Goal: Task Accomplishment & Management: Manage account settings

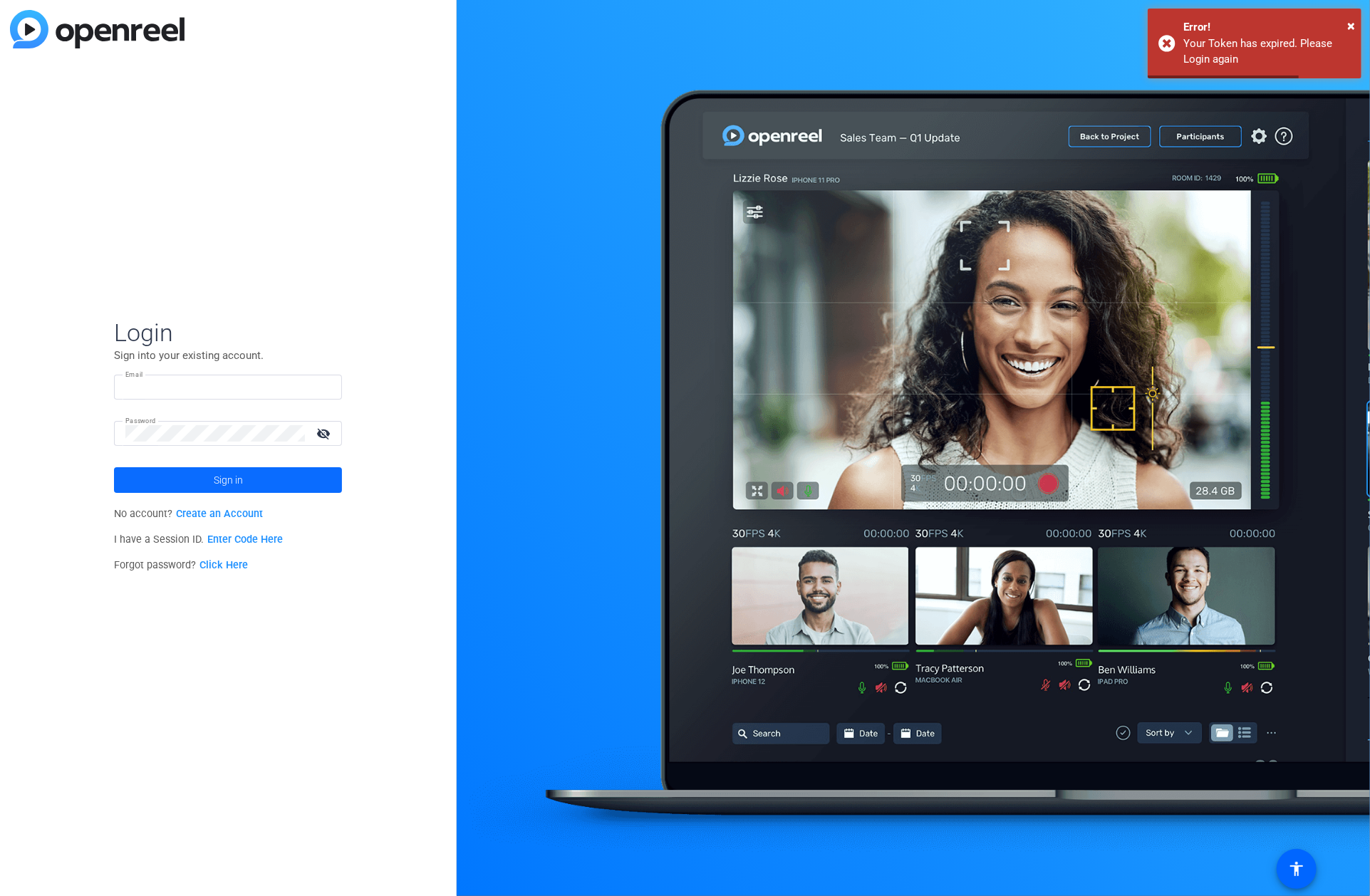
type input "[EMAIL_ADDRESS][DOMAIN_NAME]"
click at [240, 483] on span "Sign in" at bounding box center [228, 480] width 29 height 35
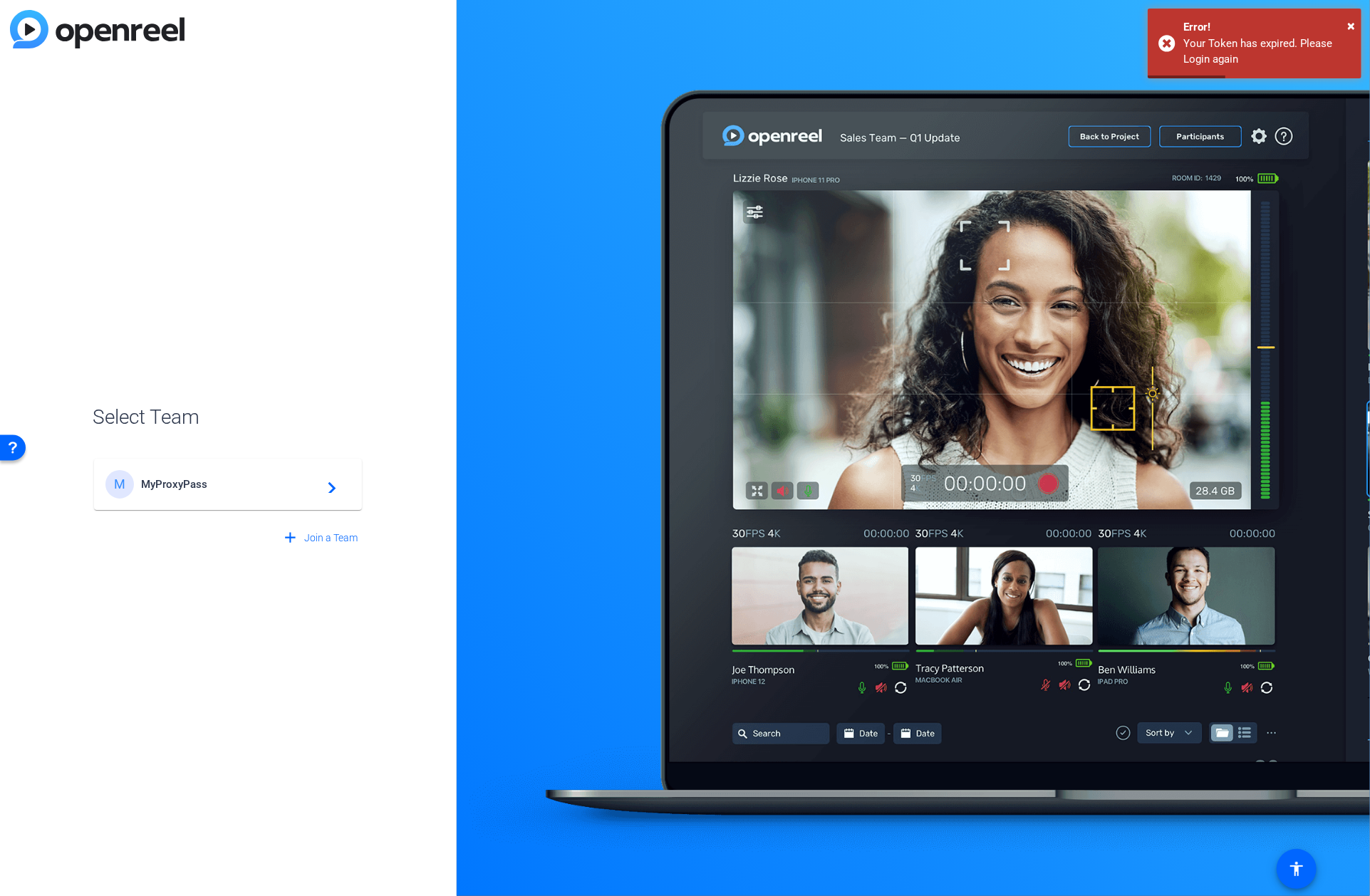
click at [240, 486] on span "MyProxyPass" at bounding box center [229, 484] width 178 height 12
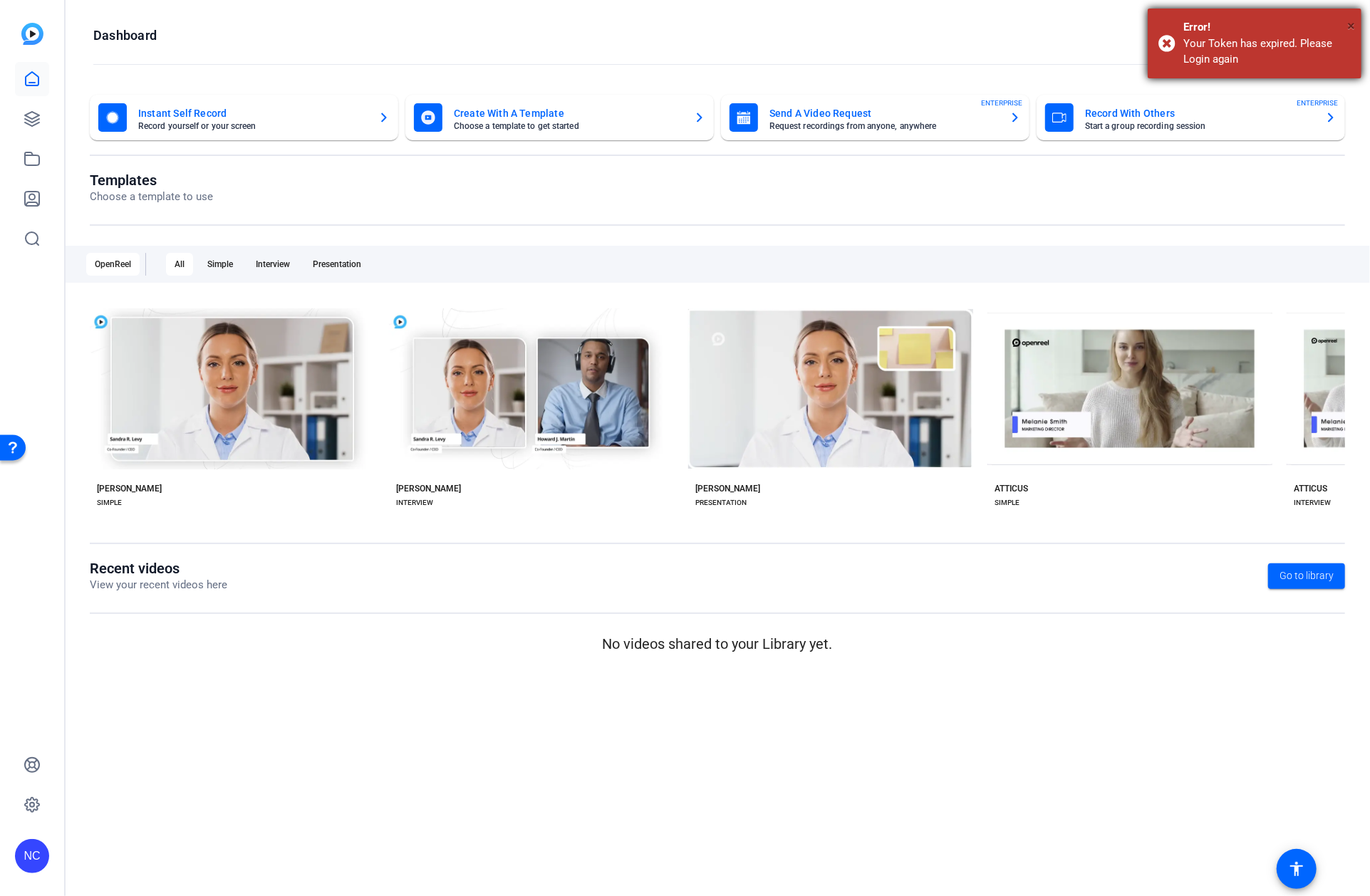
click at [1351, 26] on span "×" at bounding box center [1351, 26] width 8 height 17
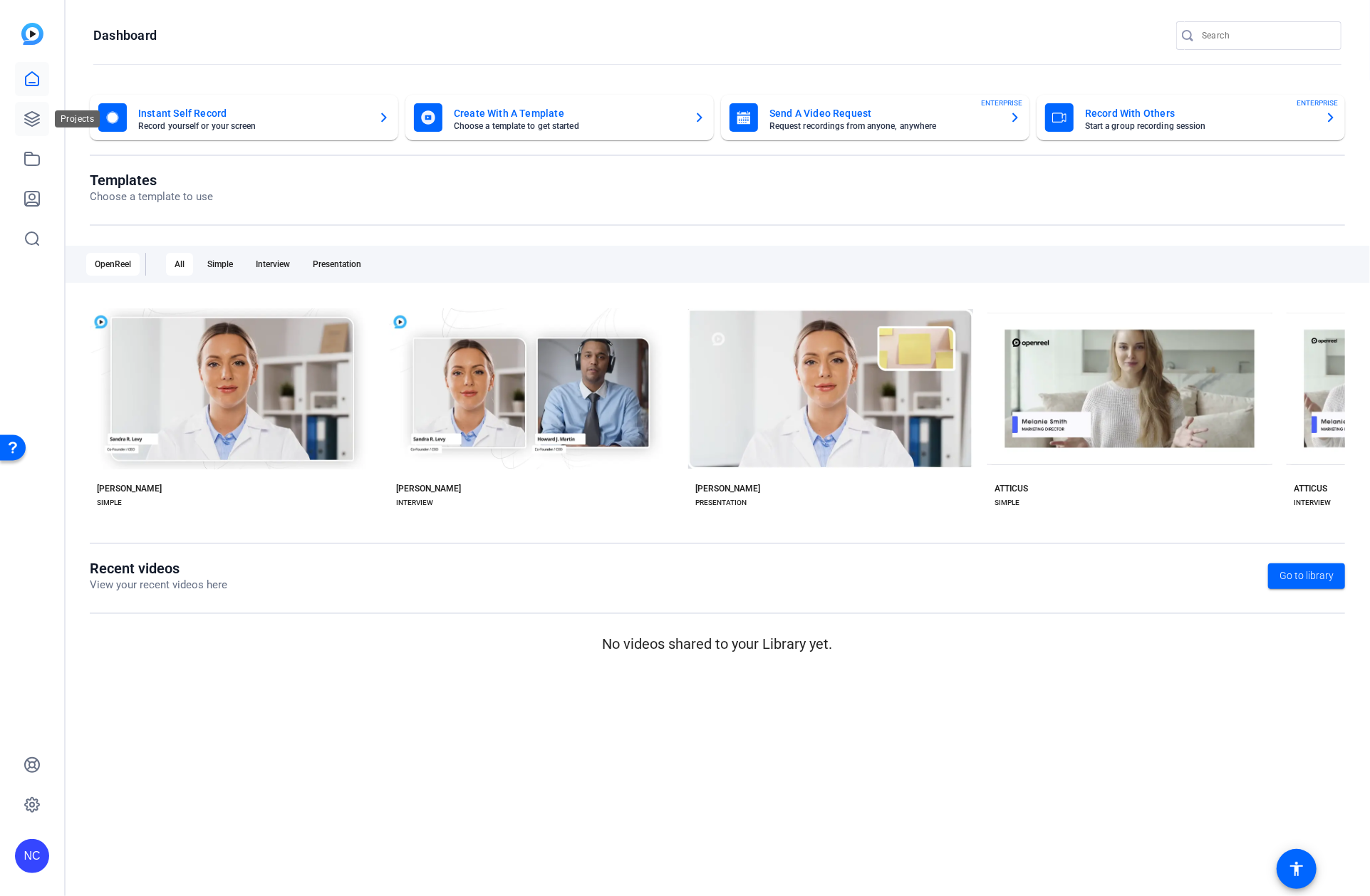
click at [24, 121] on icon at bounding box center [32, 119] width 17 height 17
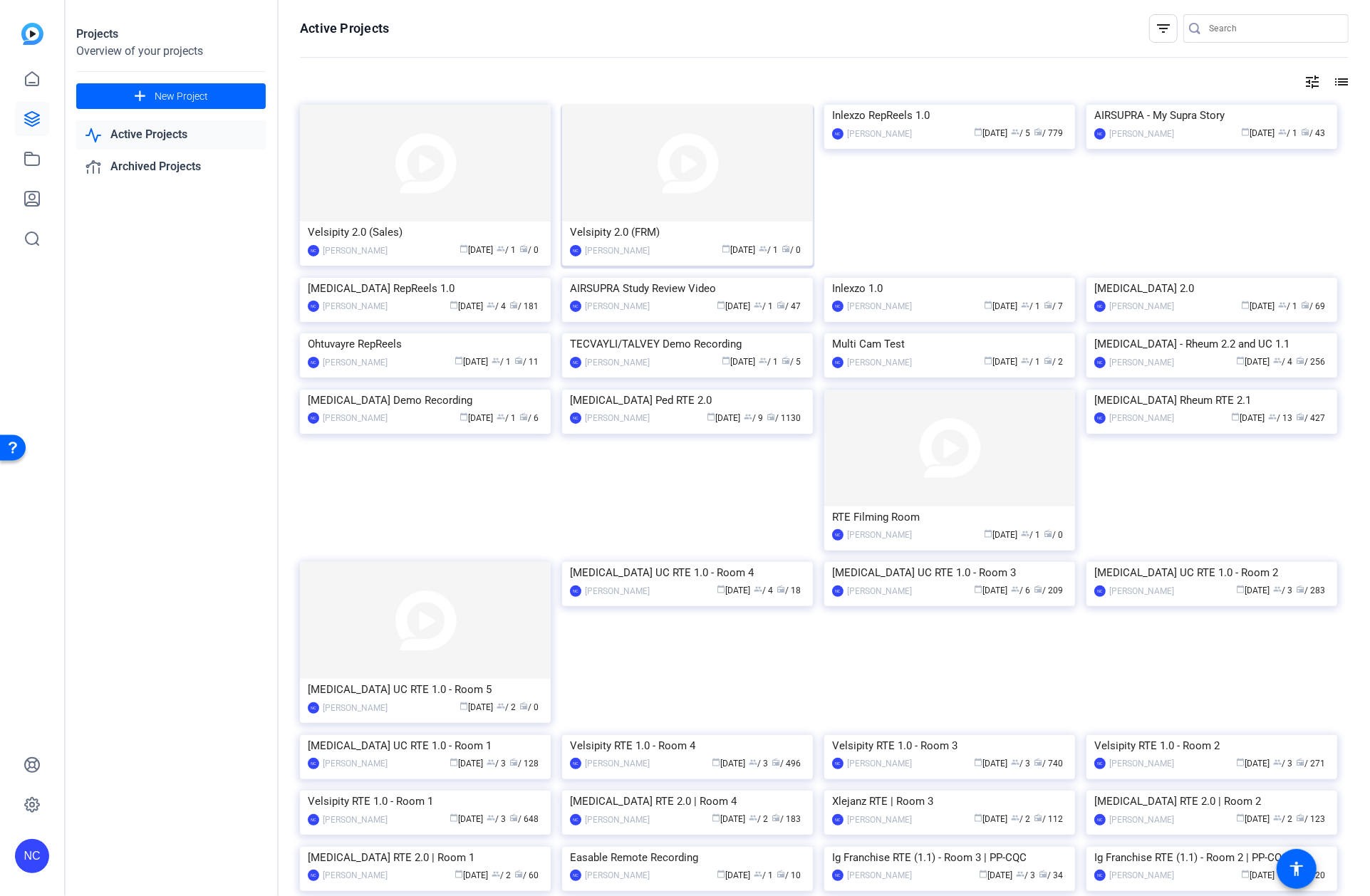
click at [616, 138] on img at bounding box center [688, 162] width 251 height 117
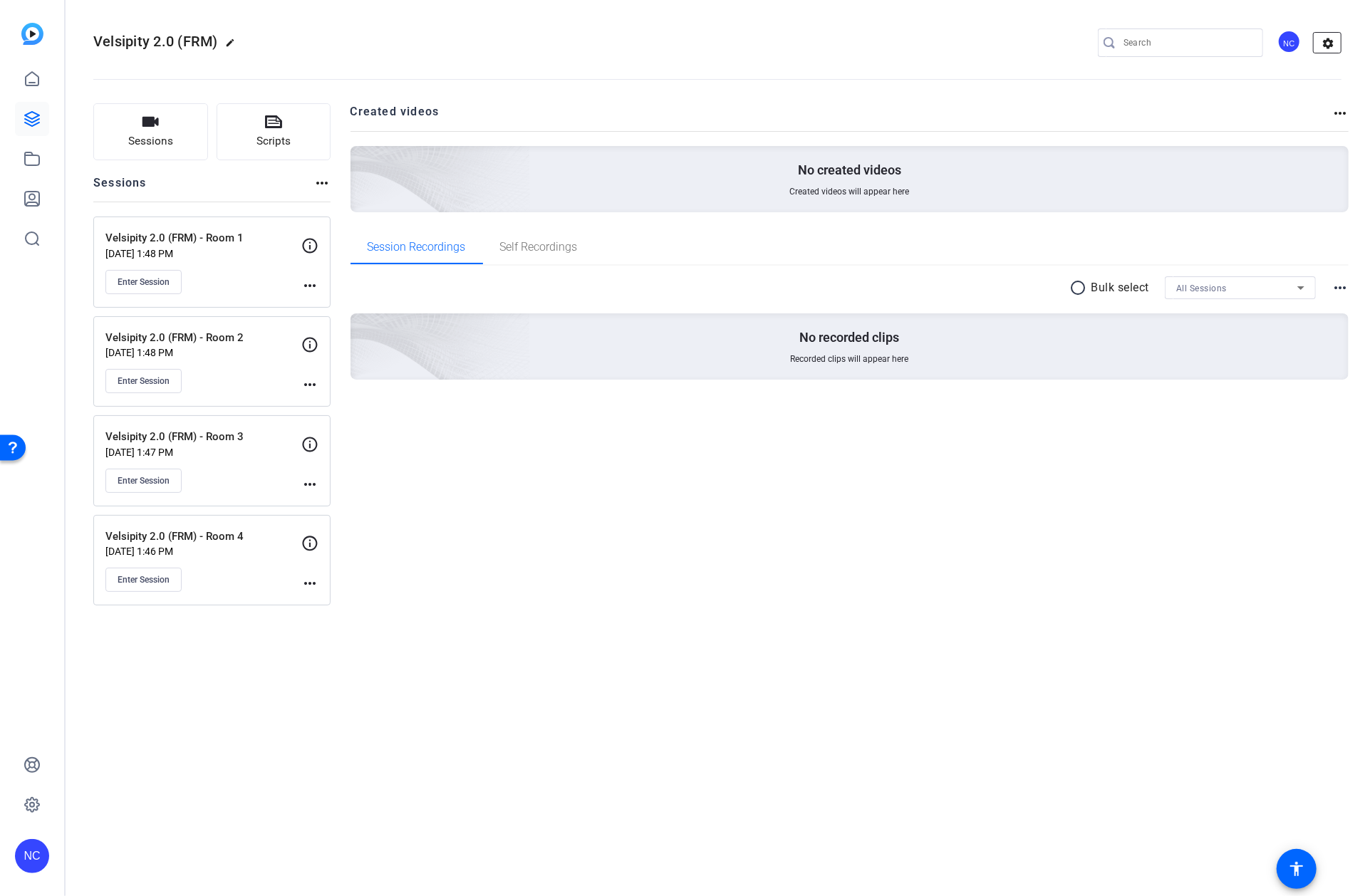
click at [1326, 34] on mat-icon "settings" at bounding box center [1328, 43] width 29 height 21
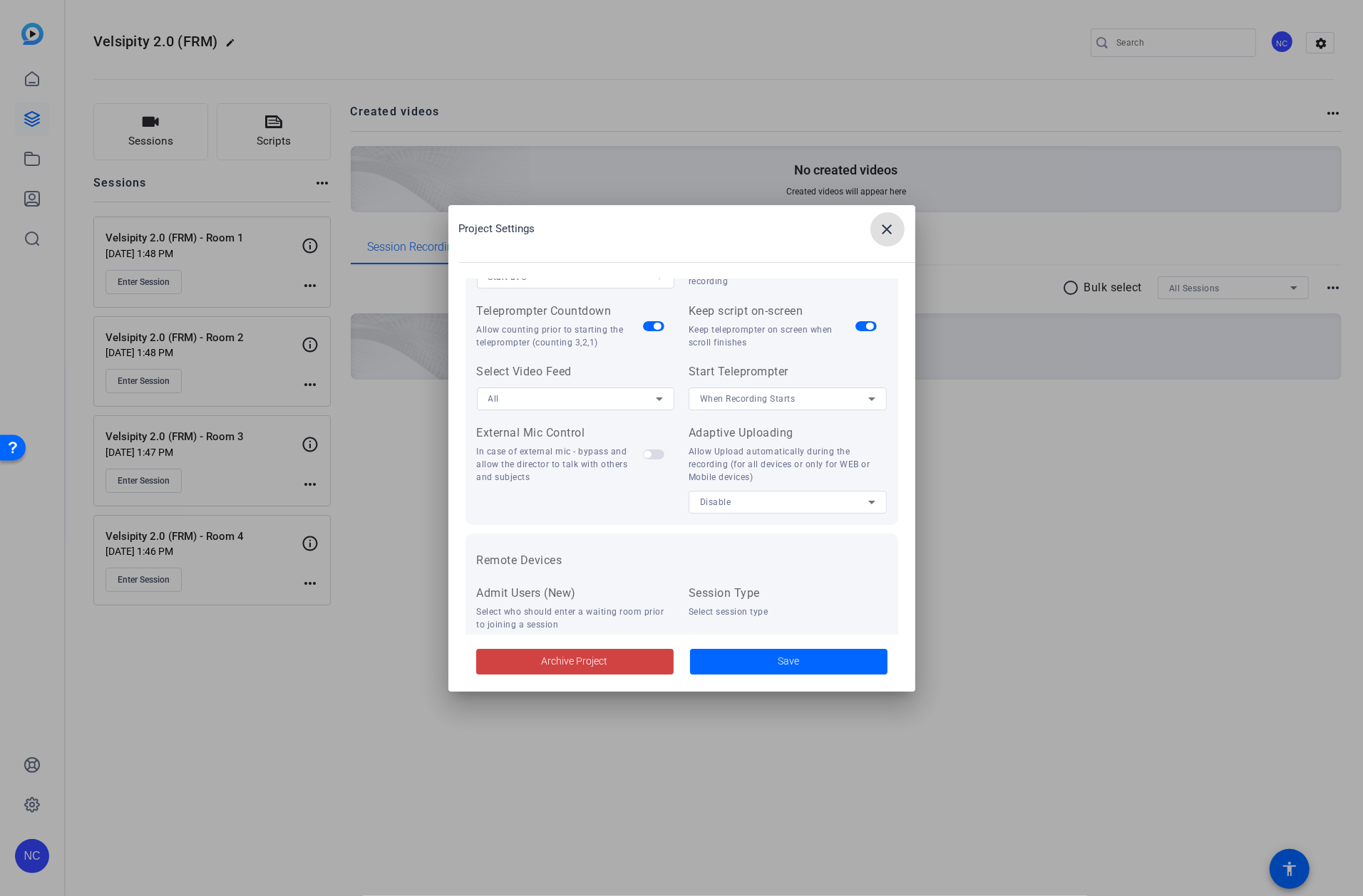
scroll to position [238, 0]
click at [793, 393] on div "When Recording Starts" at bounding box center [783, 394] width 168 height 18
click at [736, 446] on mat-option "Manually" at bounding box center [782, 446] width 194 height 23
click at [647, 450] on span "button" at bounding box center [653, 450] width 21 height 10
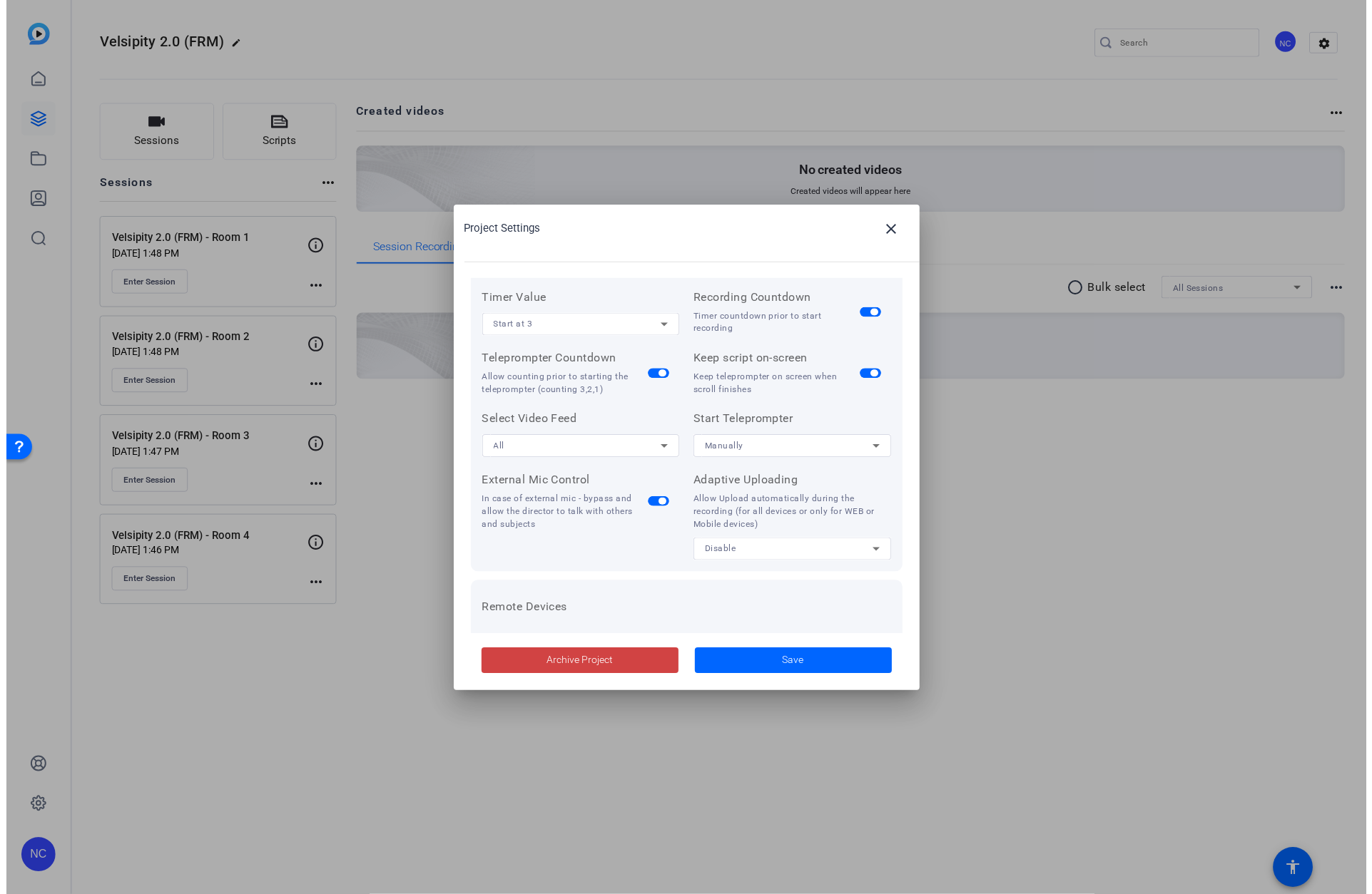
scroll to position [158, 0]
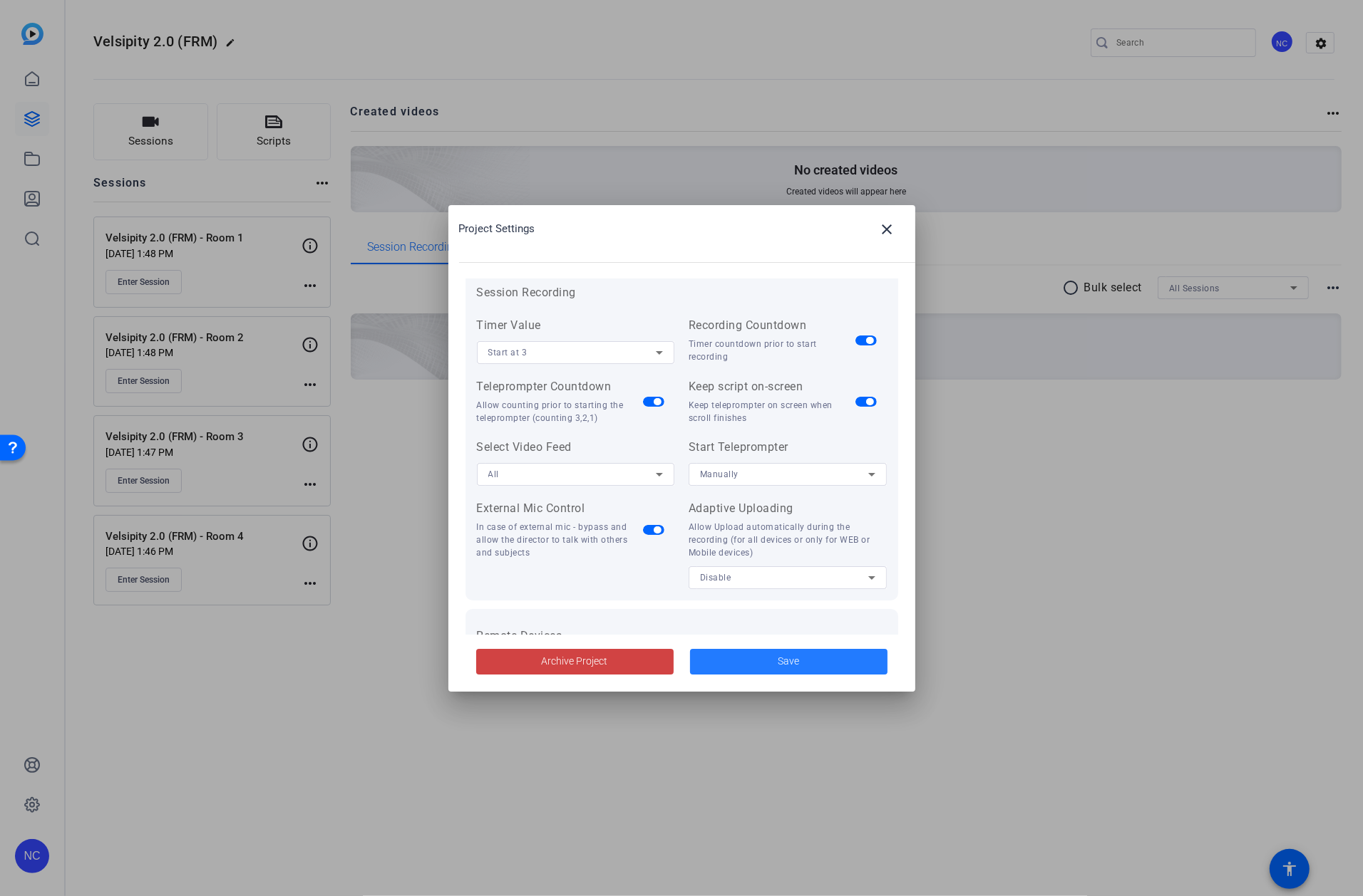
click at [733, 652] on span at bounding box center [789, 662] width 198 height 34
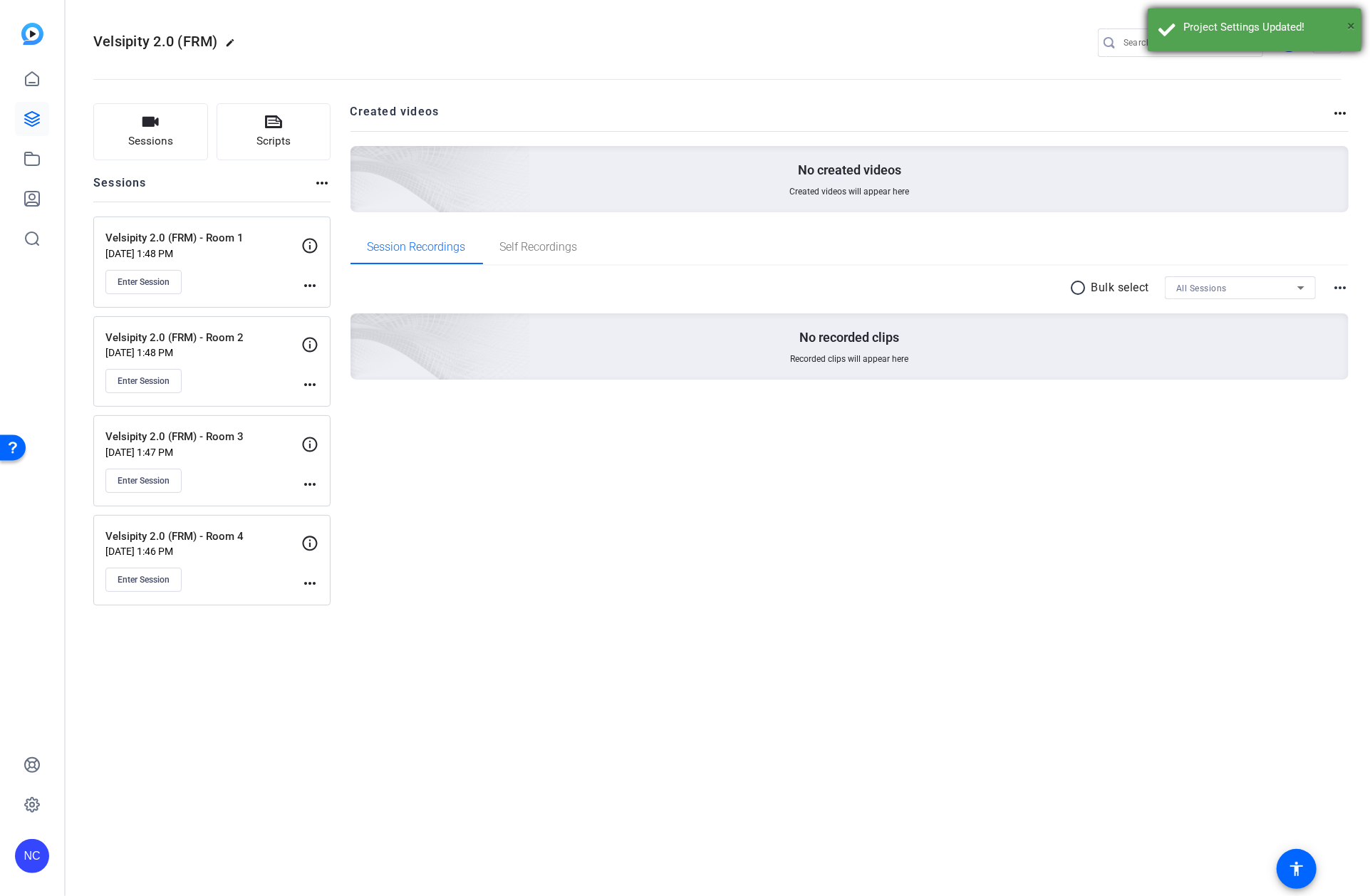
drag, startPoint x: 1352, startPoint y: 21, endPoint x: 1344, endPoint y: 31, distance: 12.8
click at [1354, 21] on span "×" at bounding box center [1351, 26] width 8 height 17
click at [1292, 49] on div "NC" at bounding box center [1288, 41] width 24 height 24
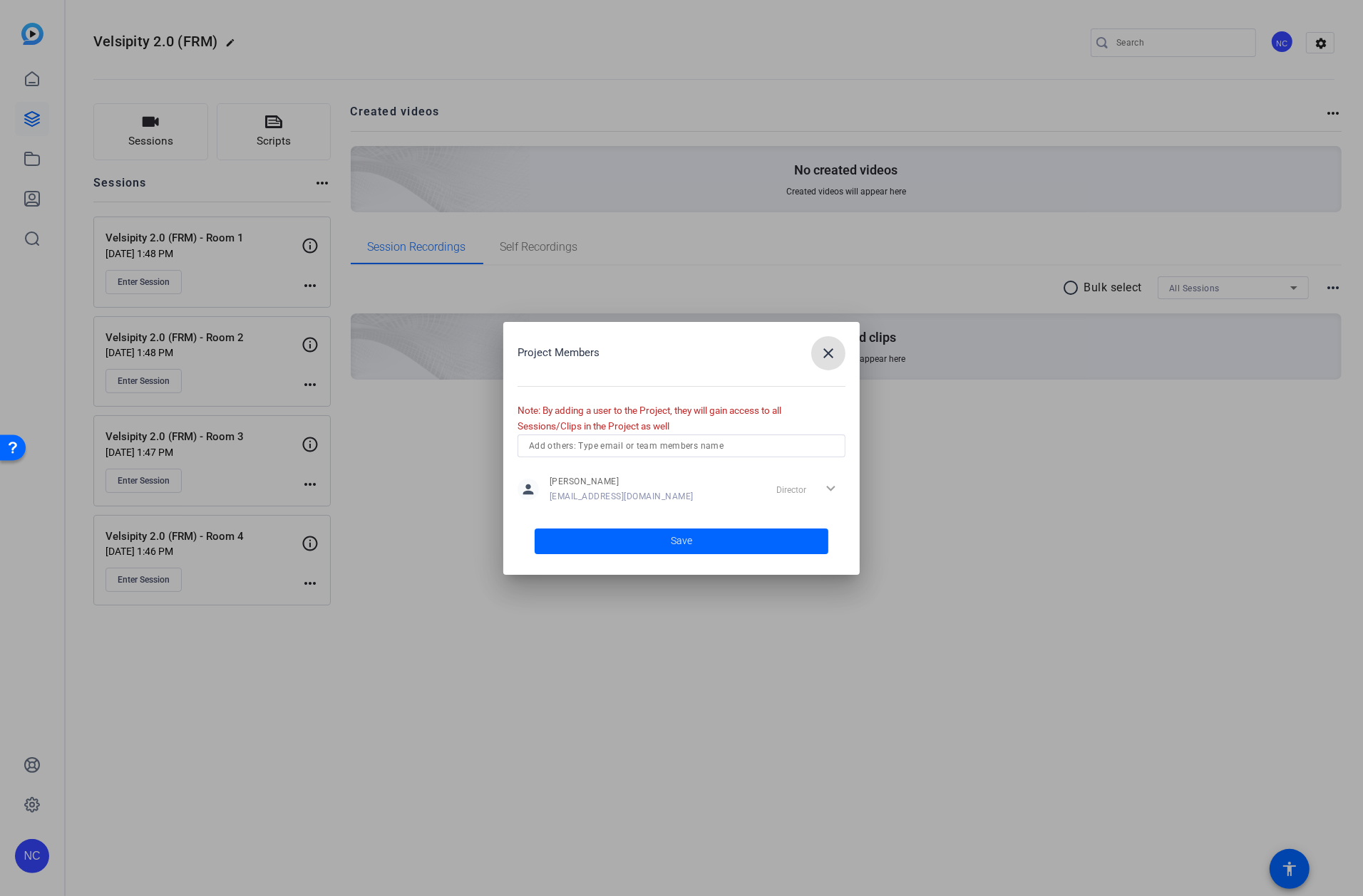
click at [643, 446] on input "text" at bounding box center [681, 446] width 305 height 17
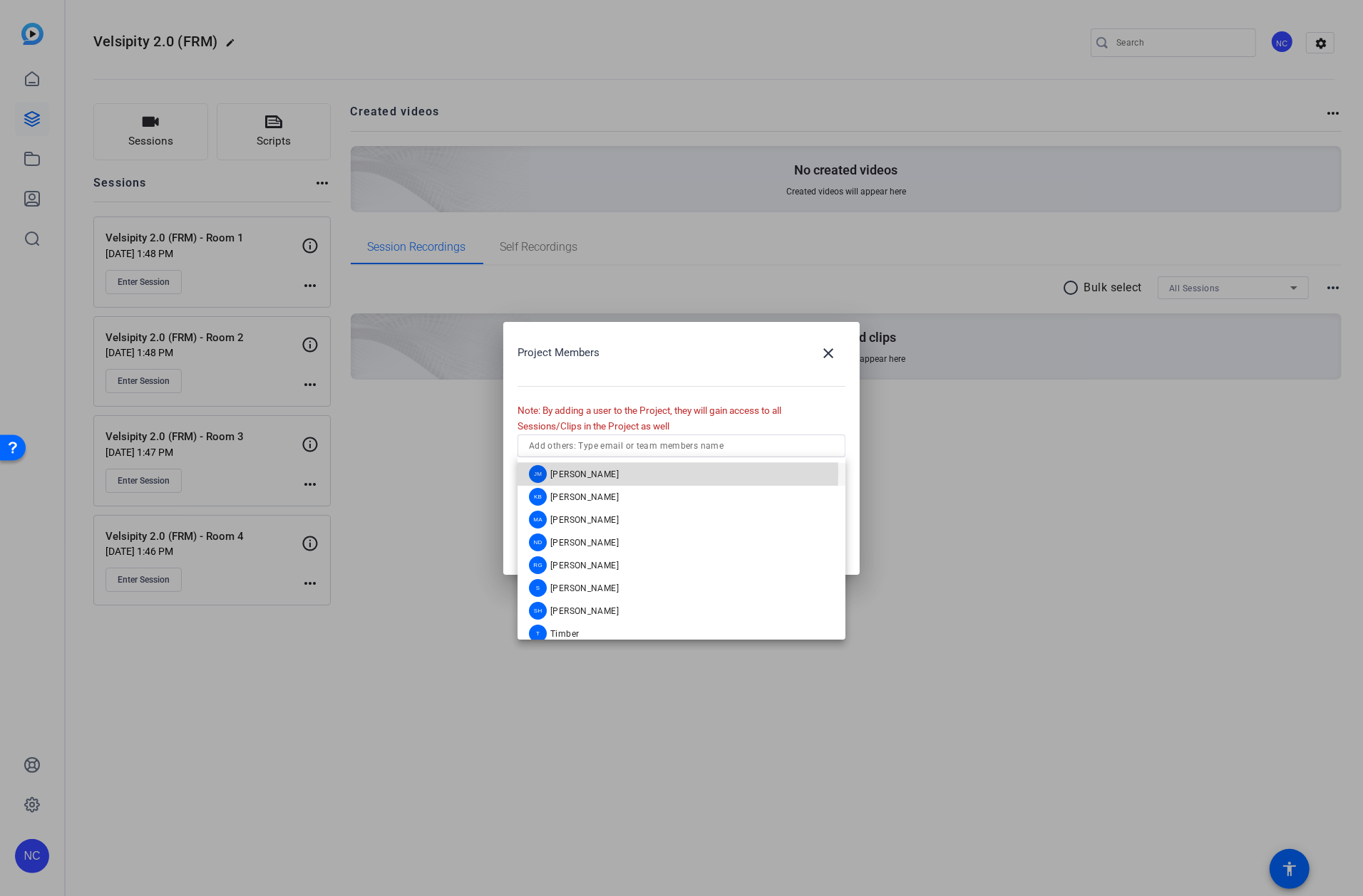
click at [624, 473] on mat-option "[PERSON_NAME]" at bounding box center [681, 474] width 328 height 23
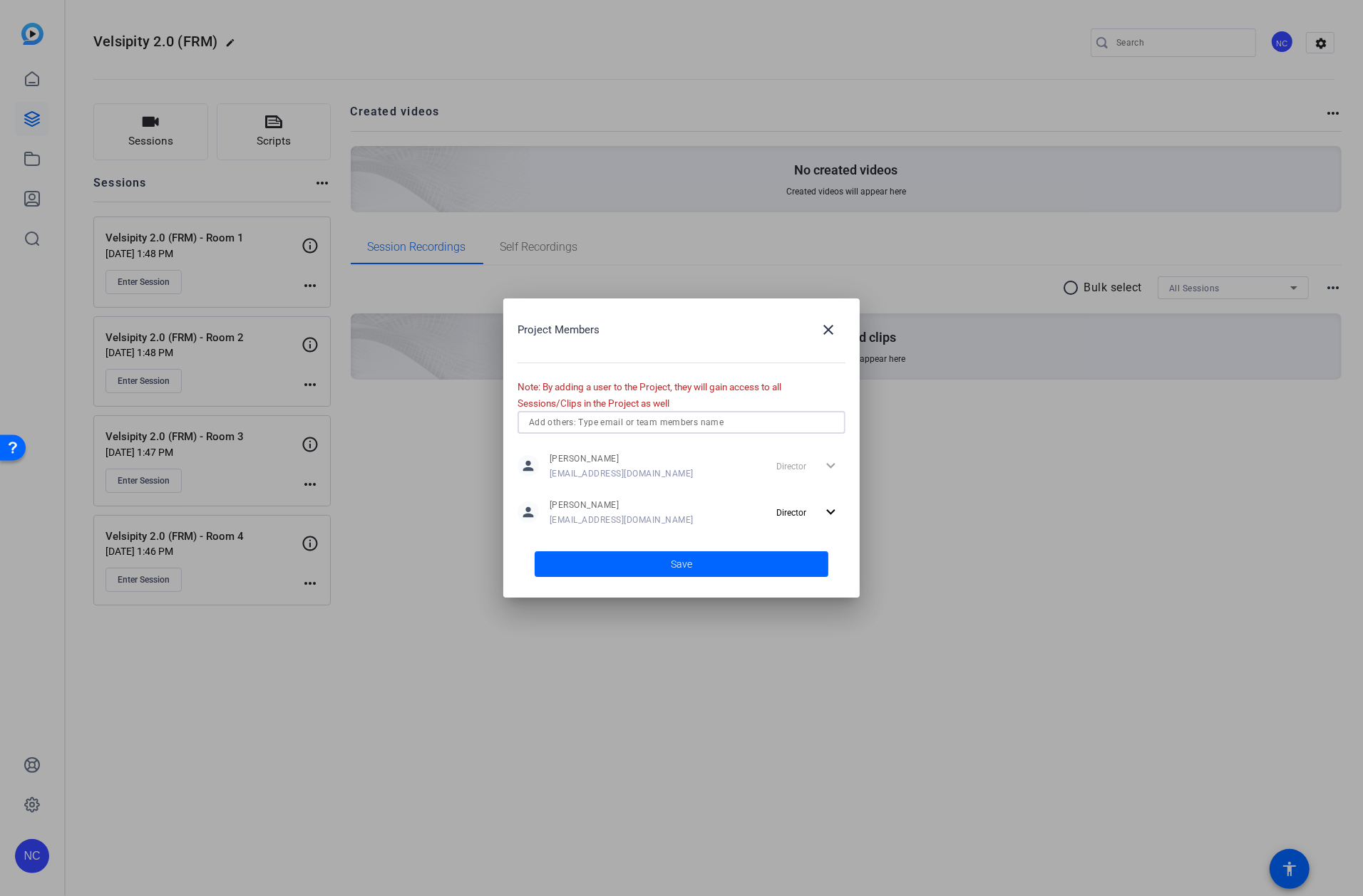
click at [665, 417] on input "text" at bounding box center [681, 423] width 305 height 17
type input "se"
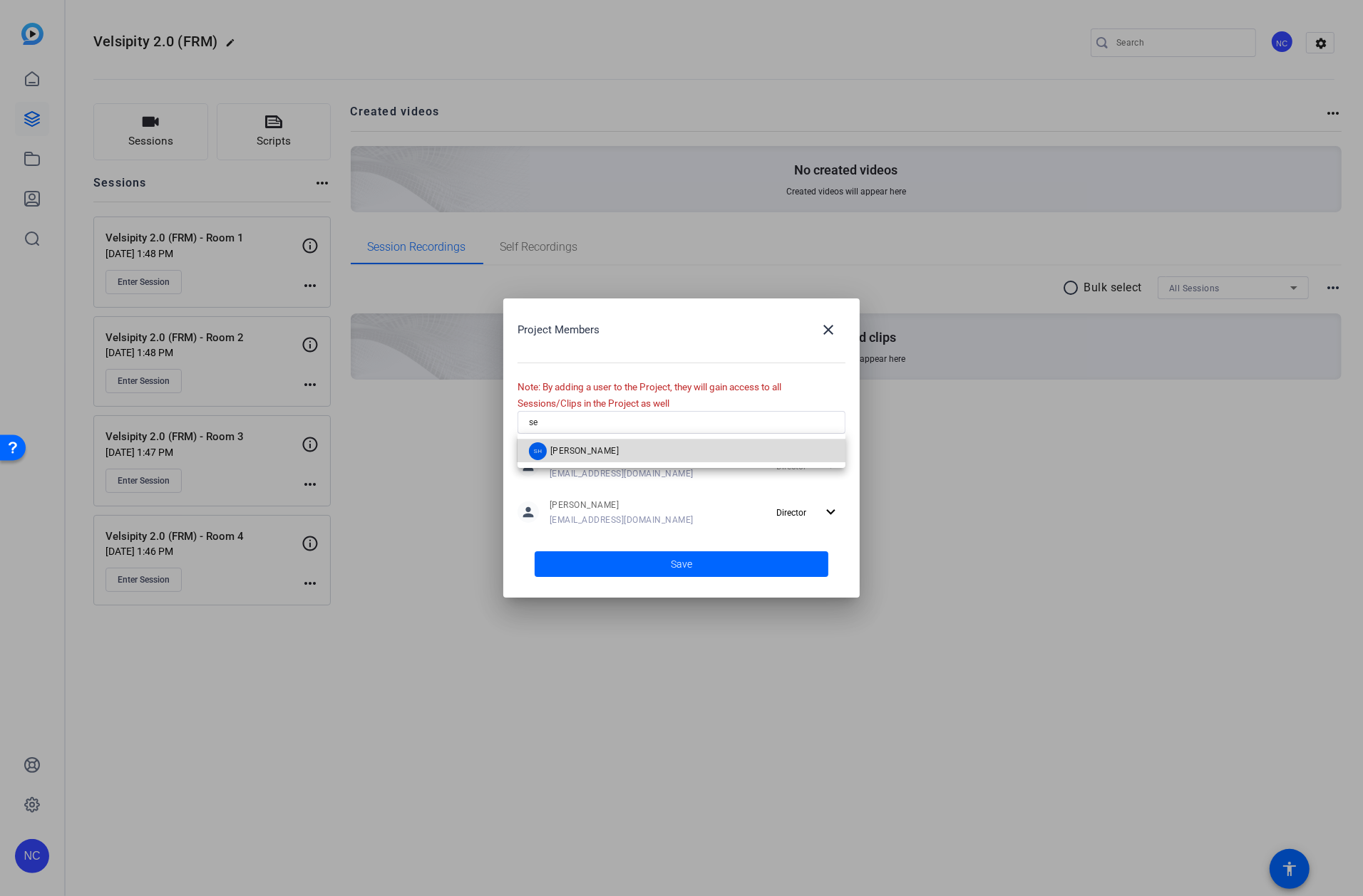
click at [617, 451] on mat-option "SH [PERSON_NAME]" at bounding box center [681, 451] width 328 height 23
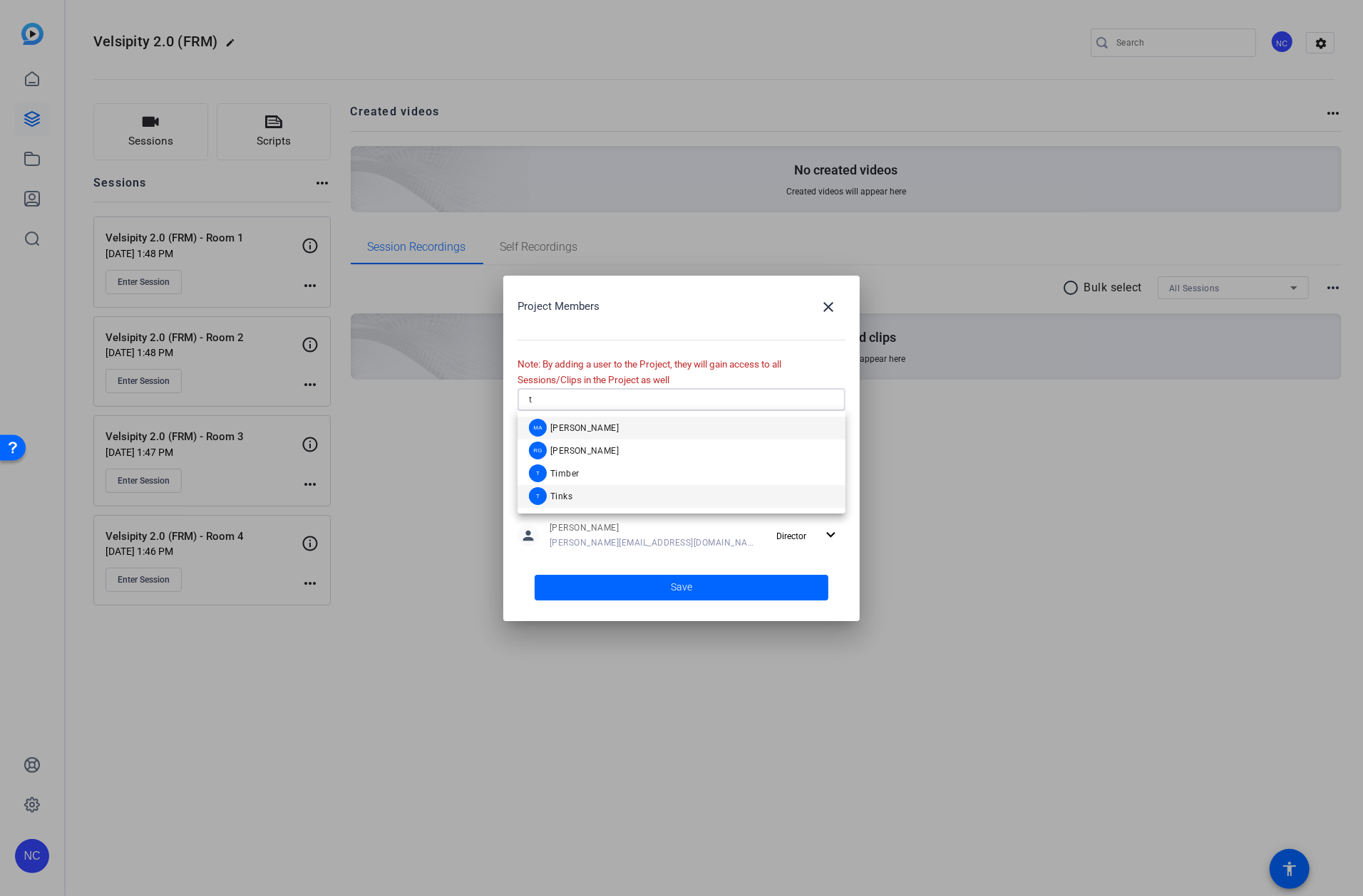
type input "t"
click at [585, 496] on mat-option "T Tinks" at bounding box center [681, 497] width 328 height 23
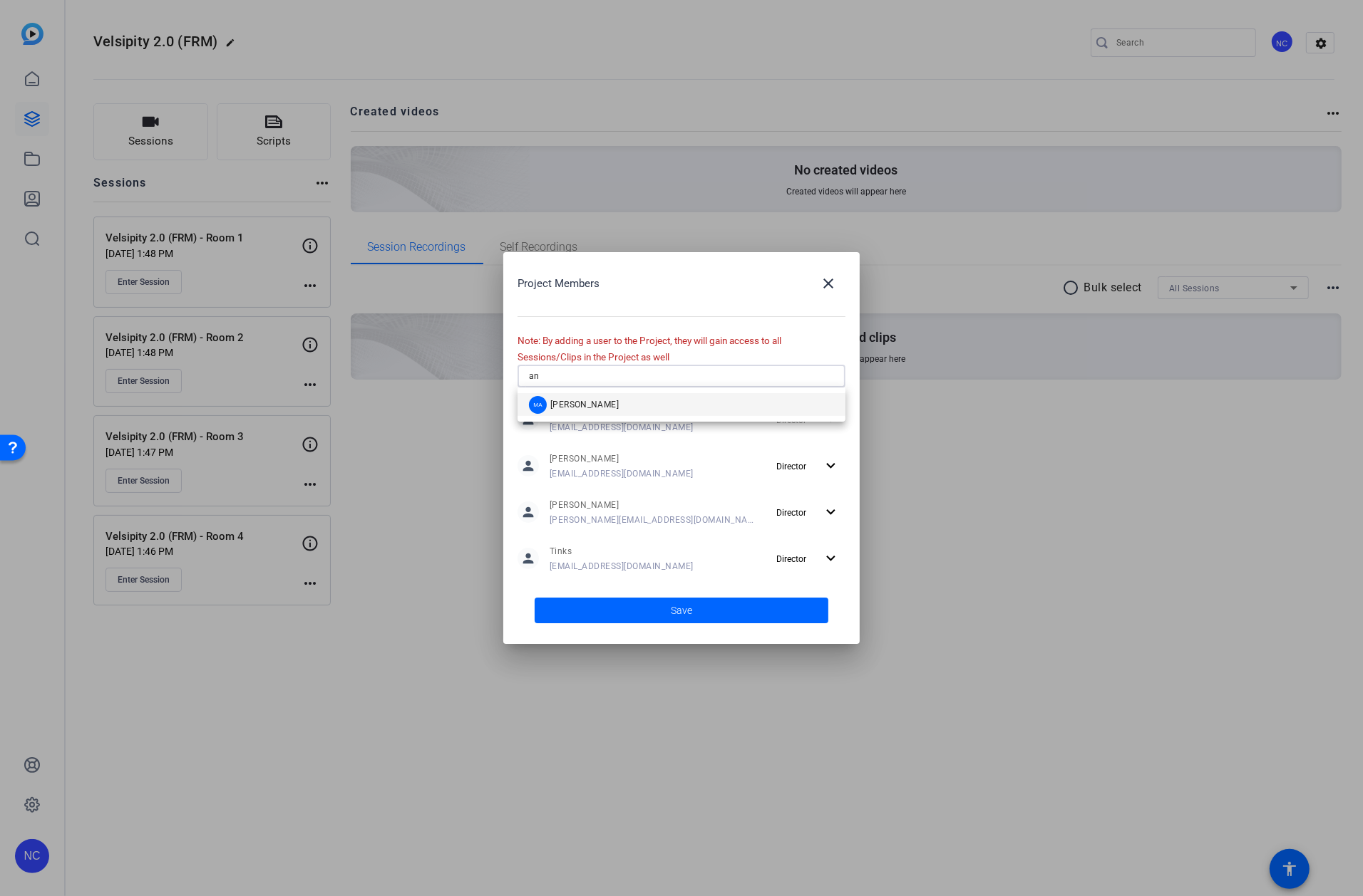
type input "a"
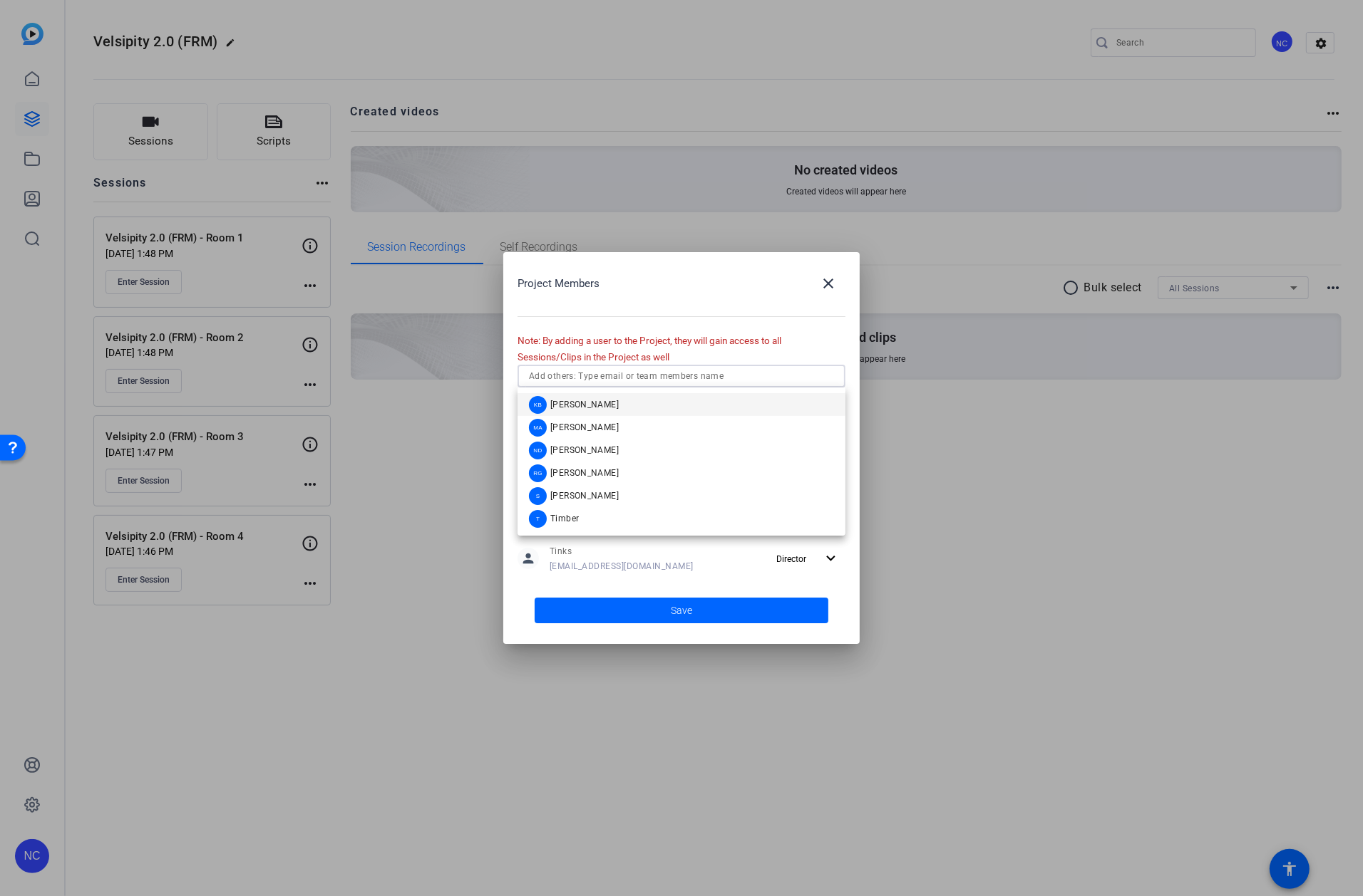
click at [315, 698] on div at bounding box center [682, 448] width 1363 height 896
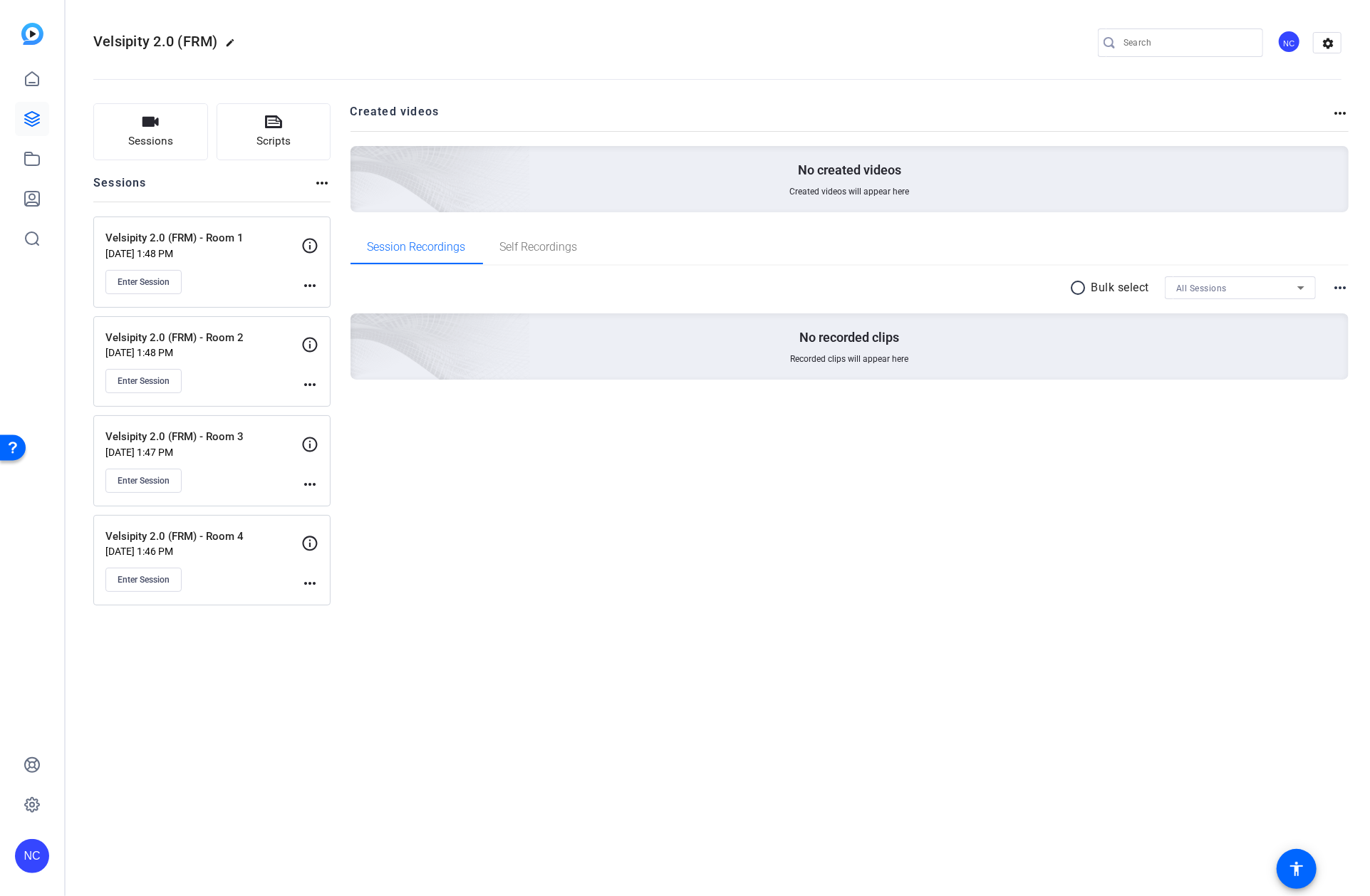
click at [1283, 38] on div "NC" at bounding box center [1288, 41] width 24 height 24
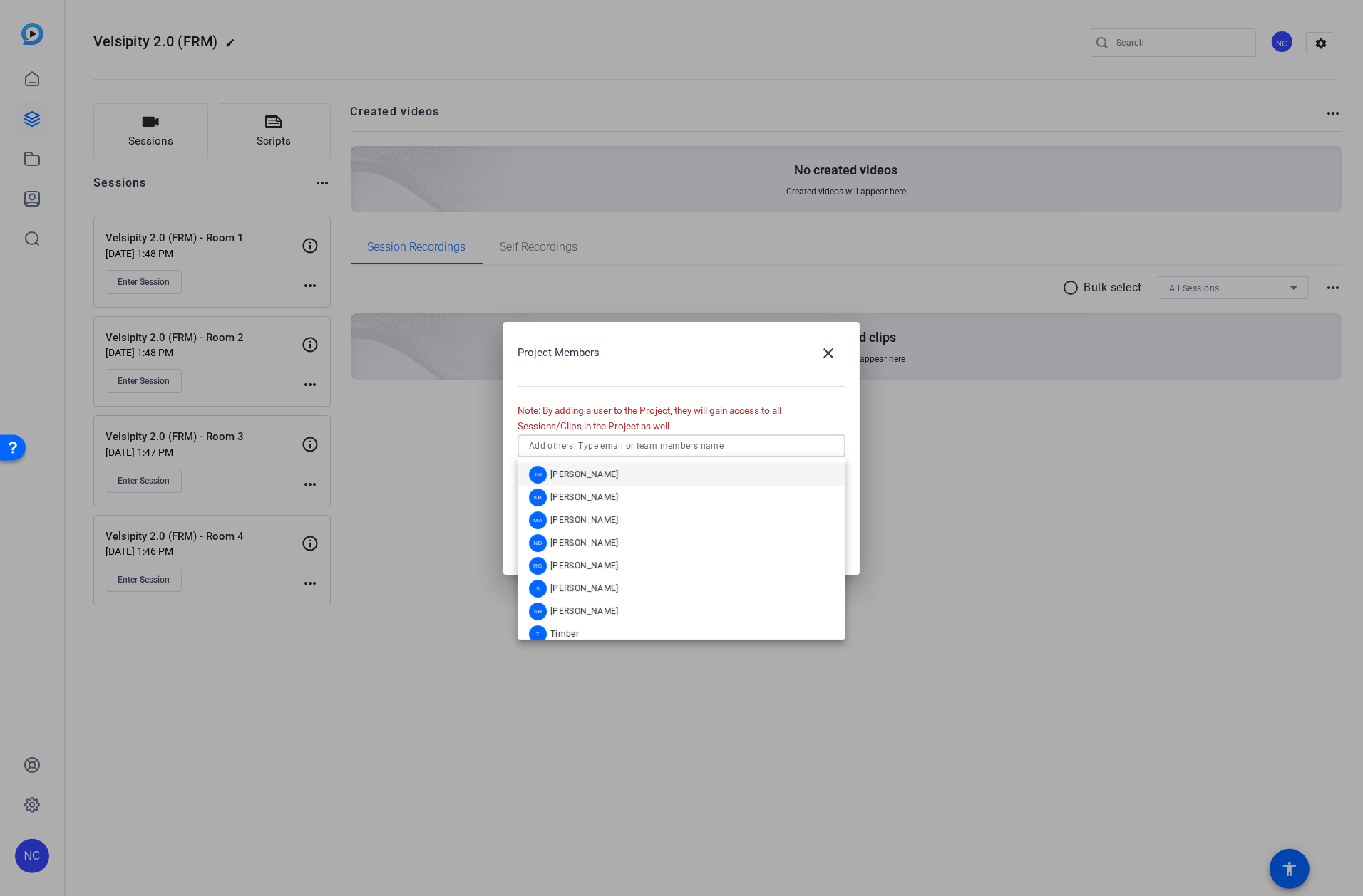
click at [667, 447] on input "text" at bounding box center [681, 446] width 305 height 17
click at [618, 473] on mat-option "[PERSON_NAME]" at bounding box center [681, 474] width 328 height 23
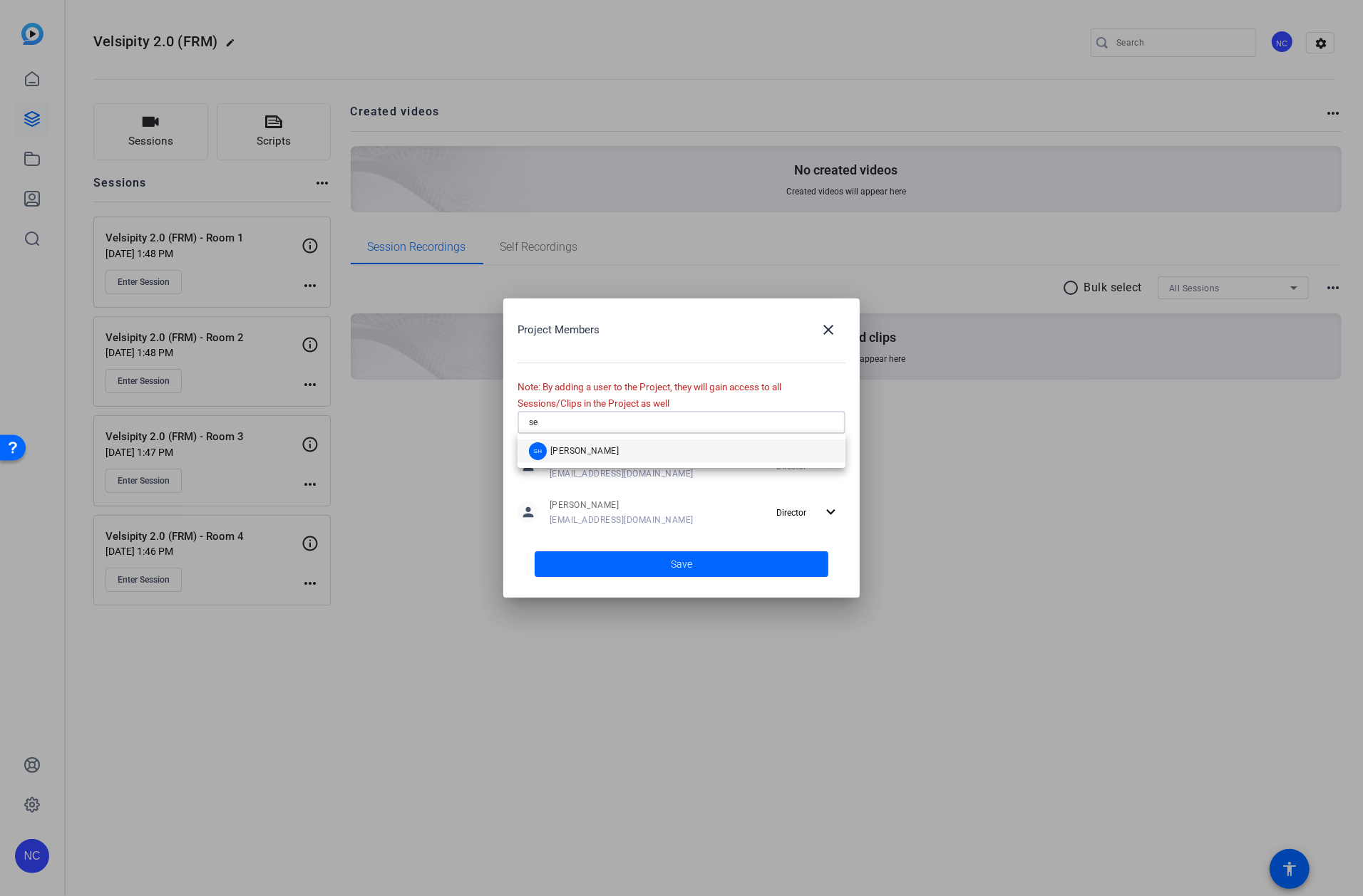
type input "se"
click at [606, 449] on mat-option "SH [PERSON_NAME]" at bounding box center [681, 451] width 328 height 23
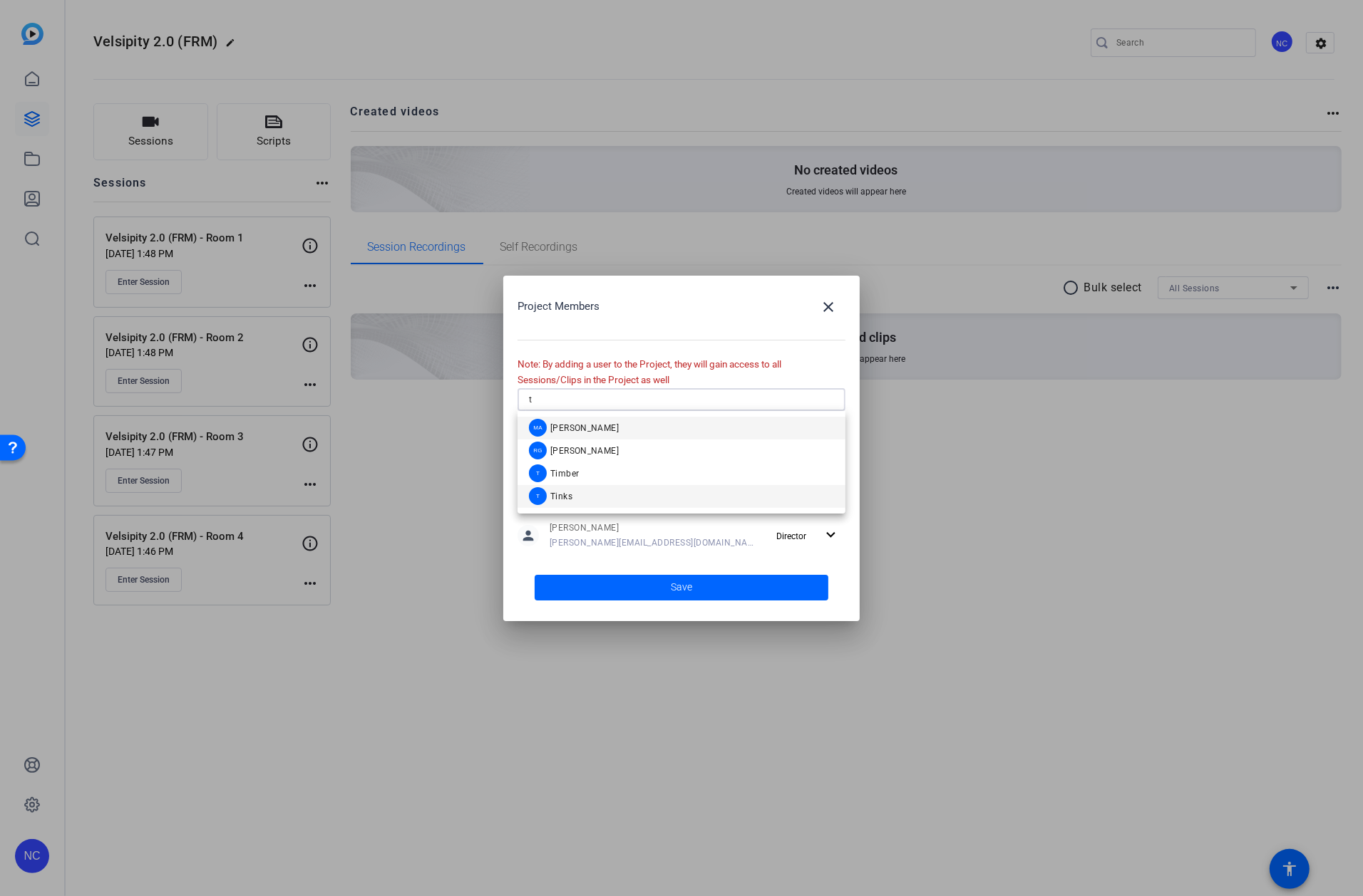
type input "t"
click at [589, 499] on mat-option "T Tinks" at bounding box center [681, 497] width 328 height 23
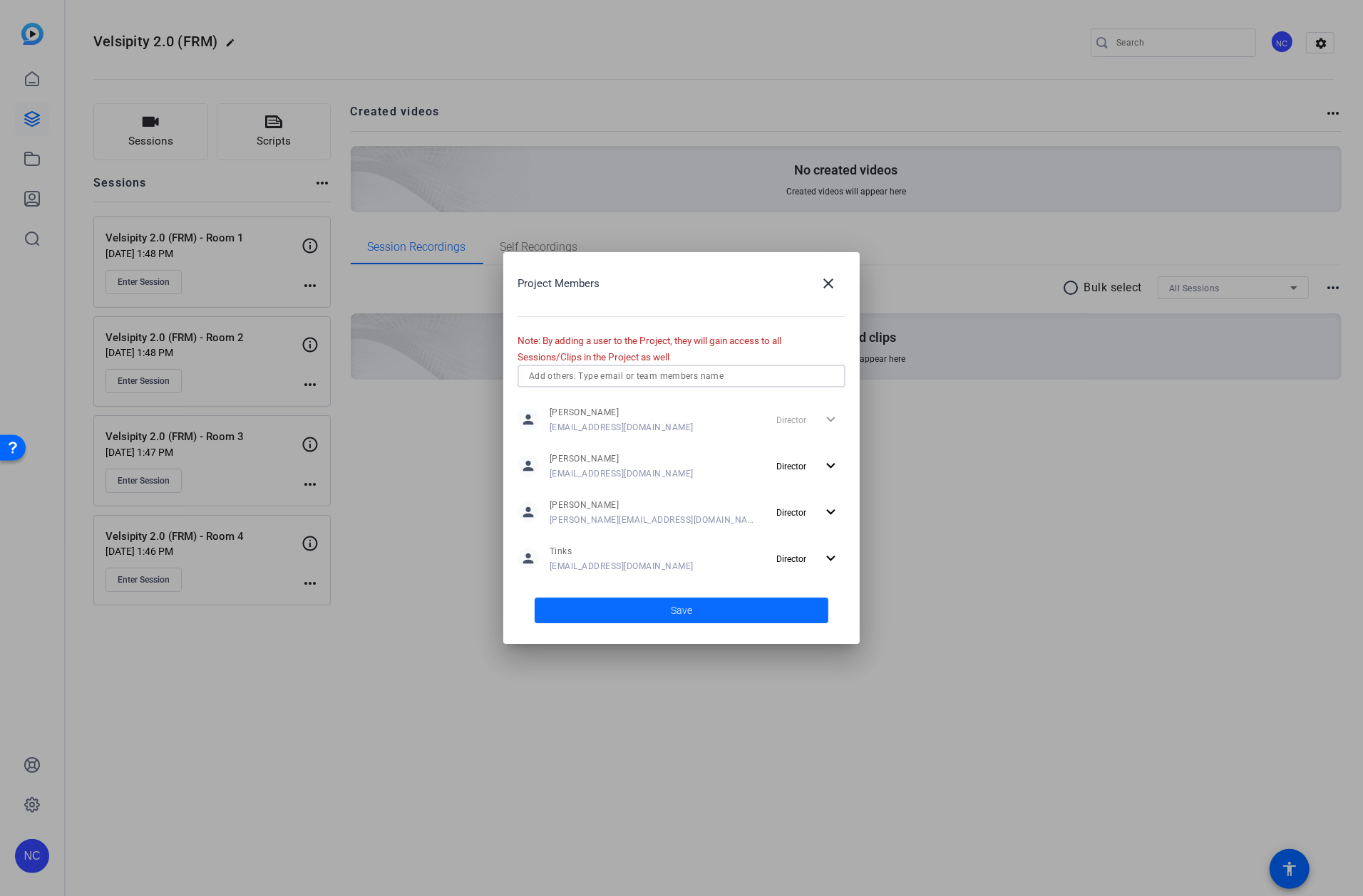
click at [650, 614] on span at bounding box center [681, 611] width 294 height 34
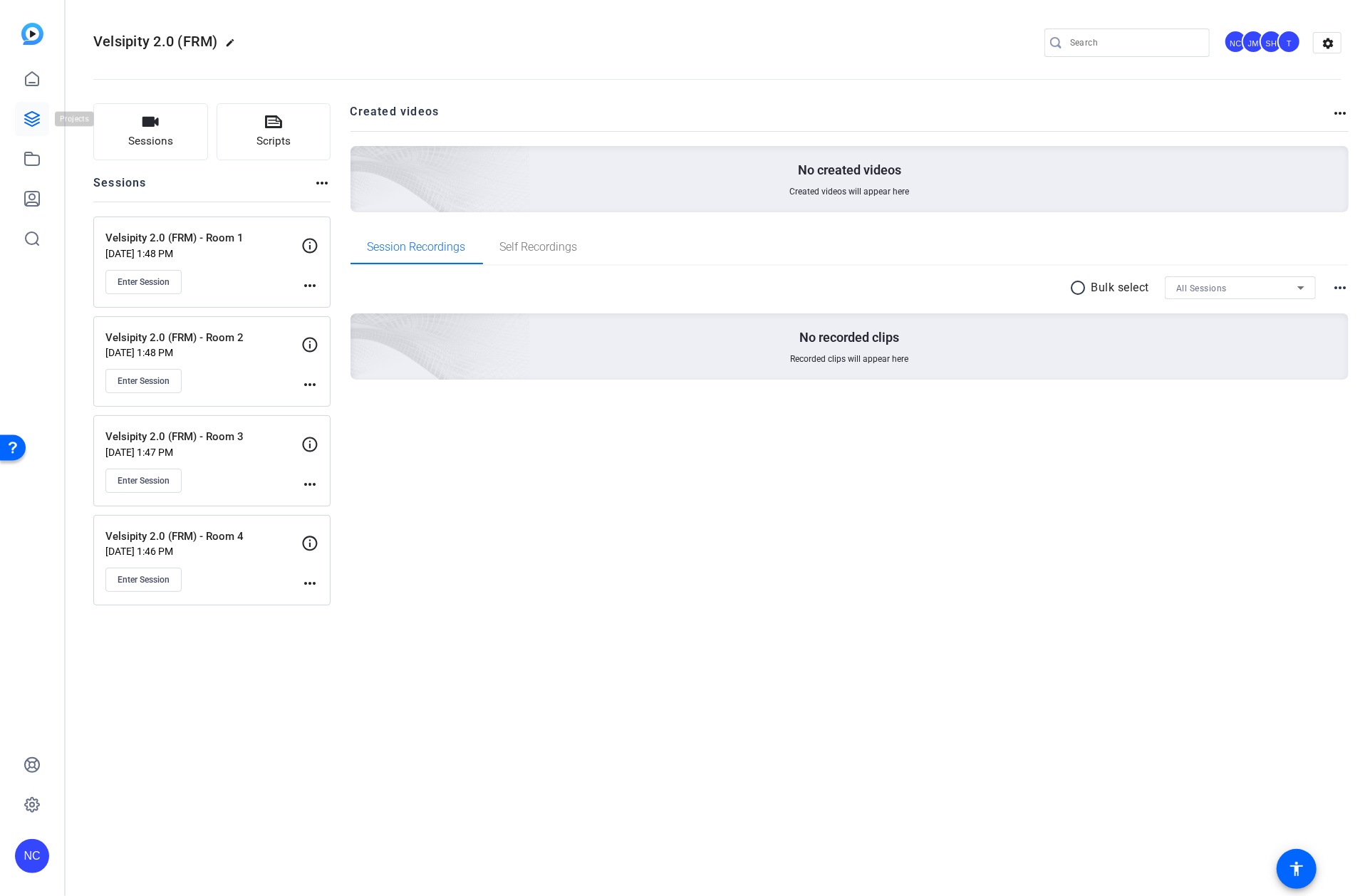
click at [29, 124] on icon at bounding box center [31, 119] width 14 height 14
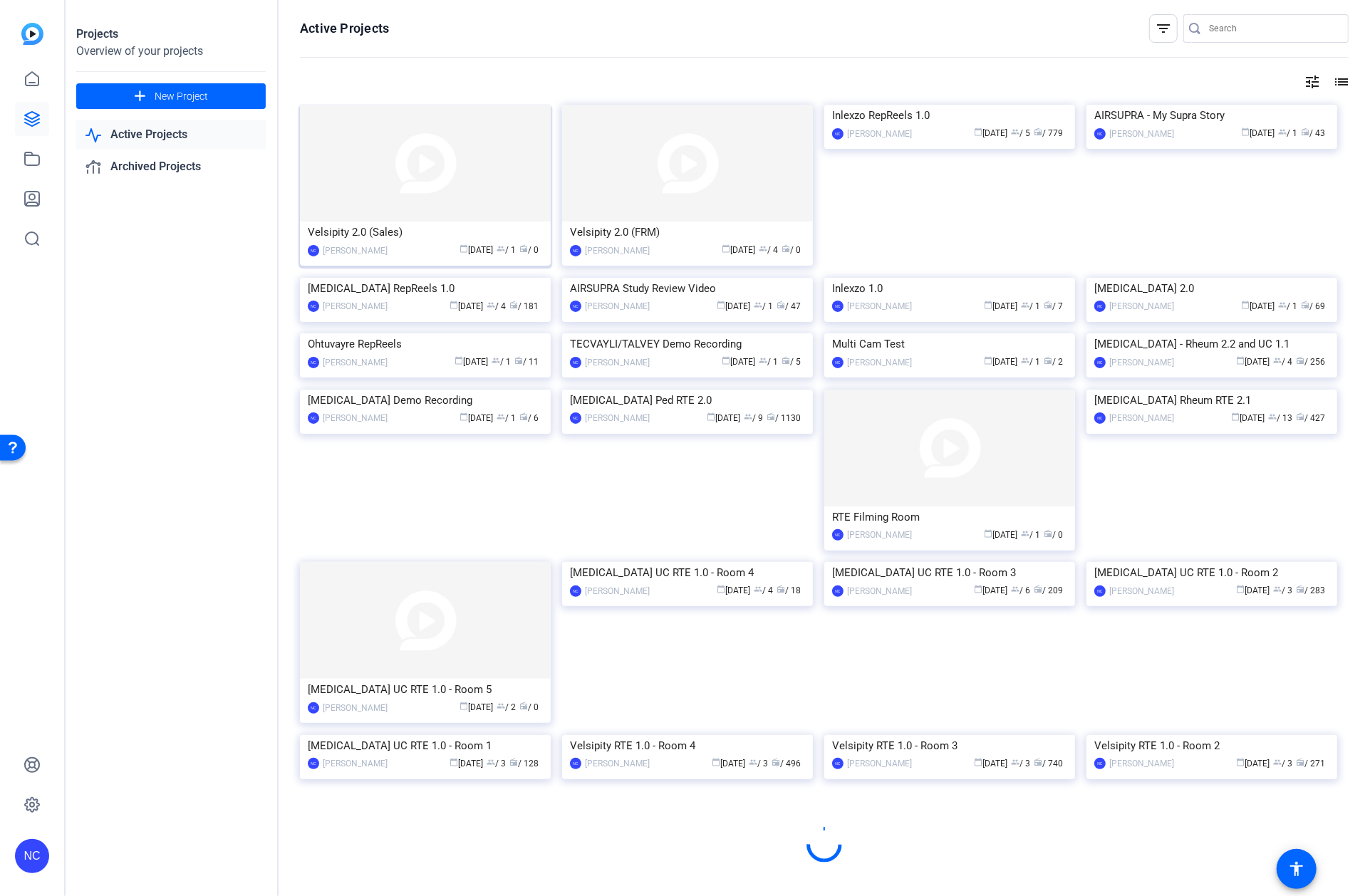
click at [397, 195] on img at bounding box center [426, 162] width 251 height 117
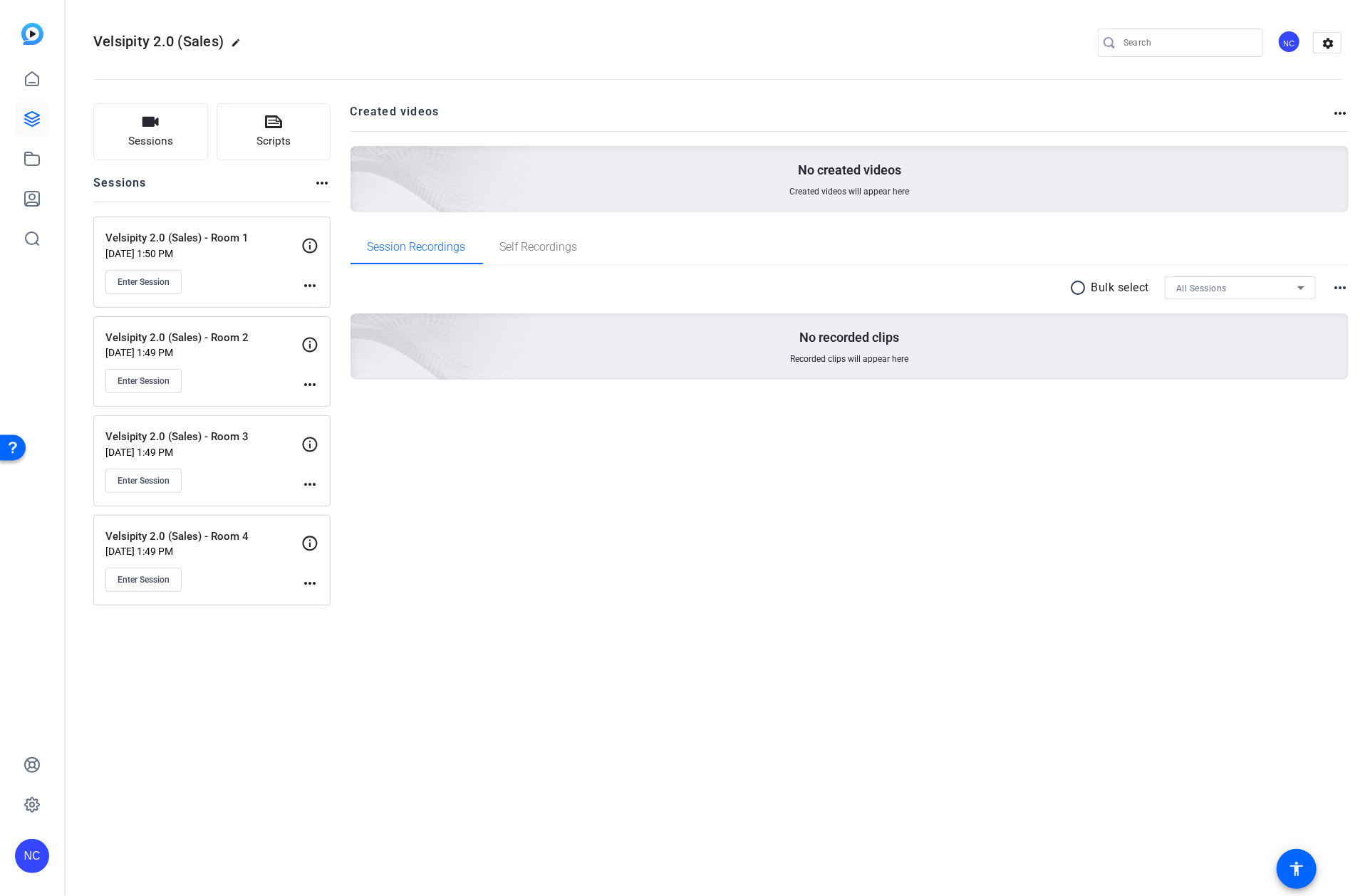
click at [1292, 41] on div "NC" at bounding box center [1288, 41] width 24 height 24
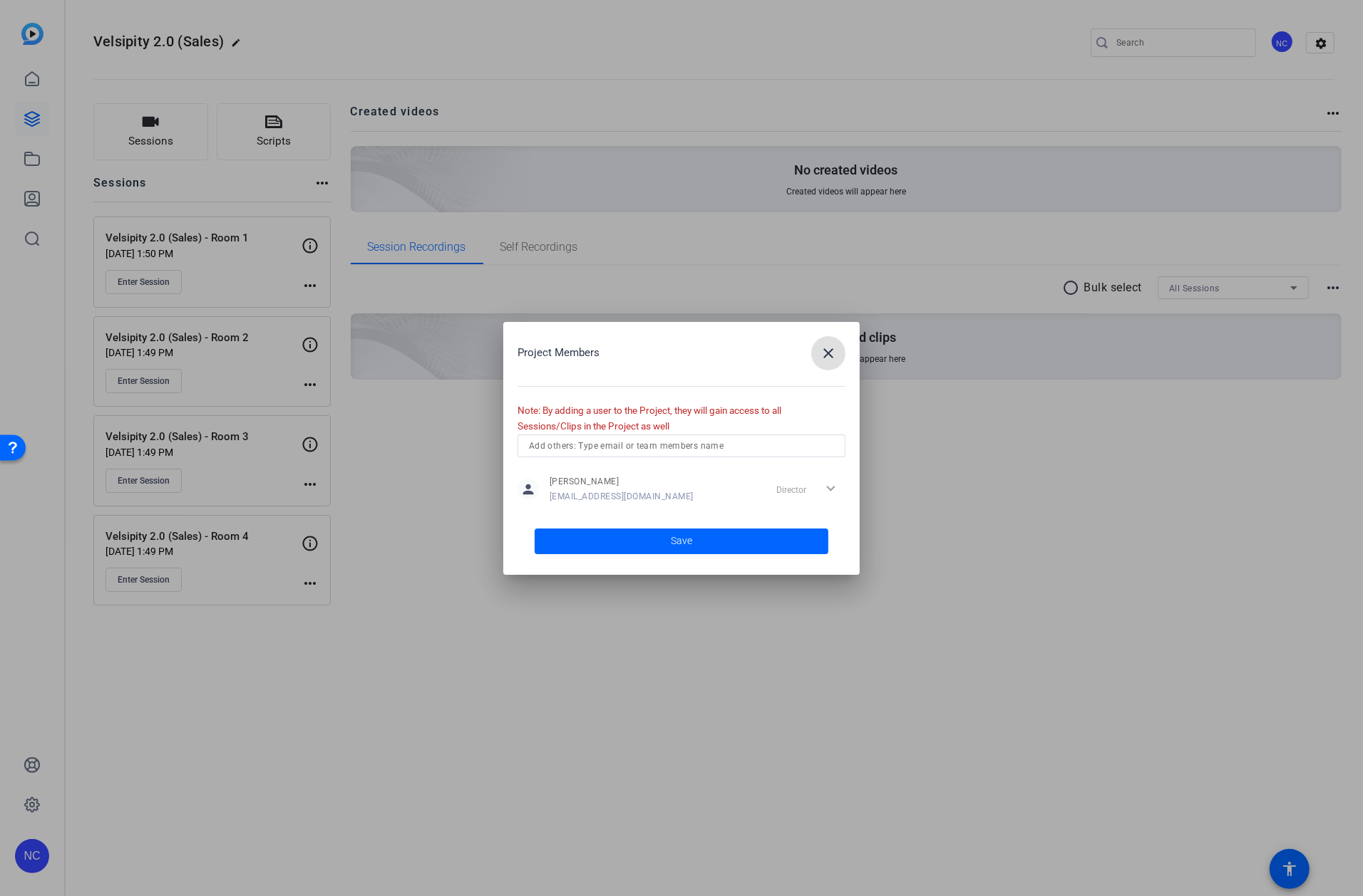
click at [614, 453] on input "text" at bounding box center [681, 446] width 305 height 17
type input "ja"
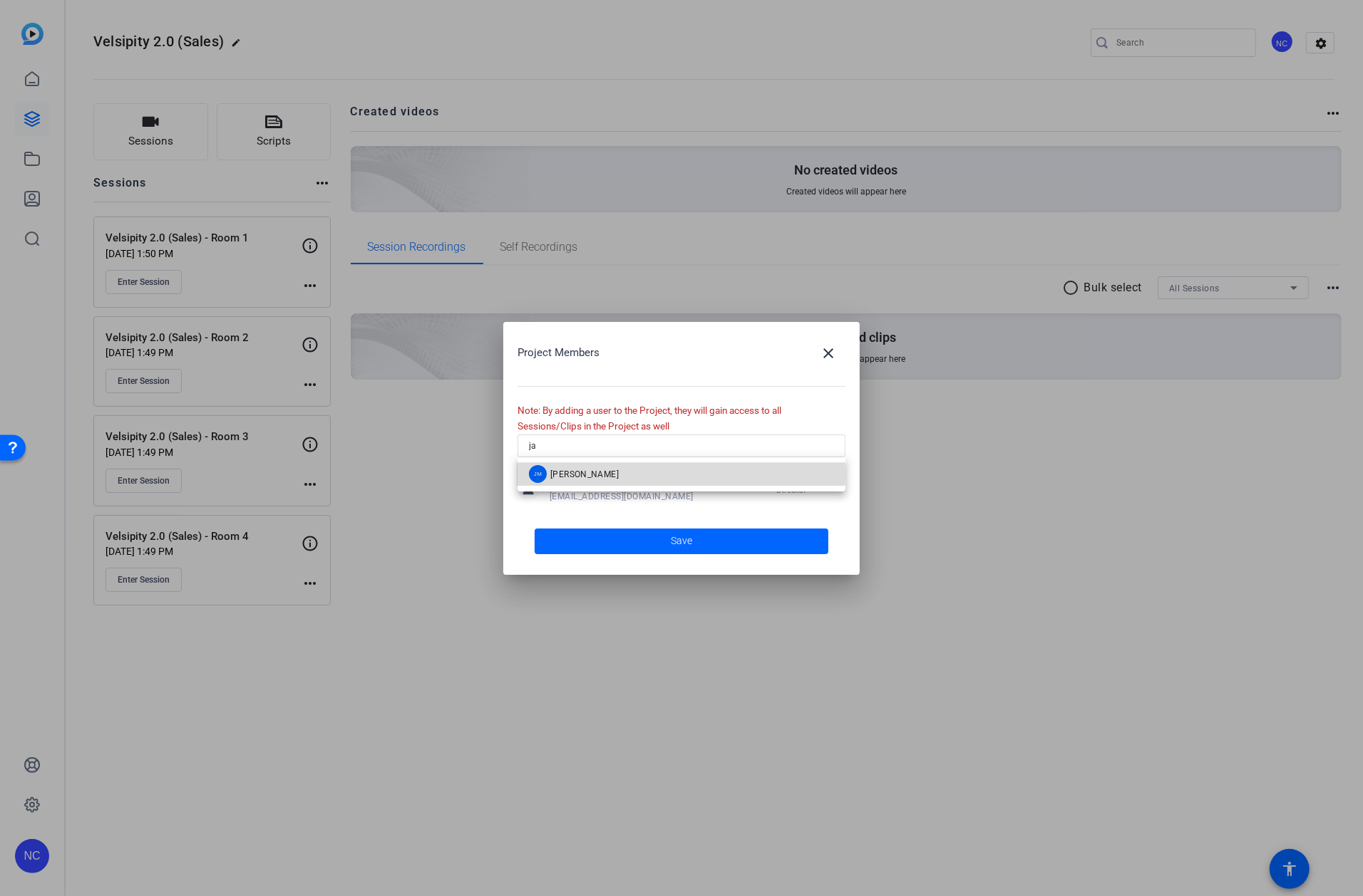
click at [594, 474] on span "[PERSON_NAME]" at bounding box center [585, 474] width 68 height 11
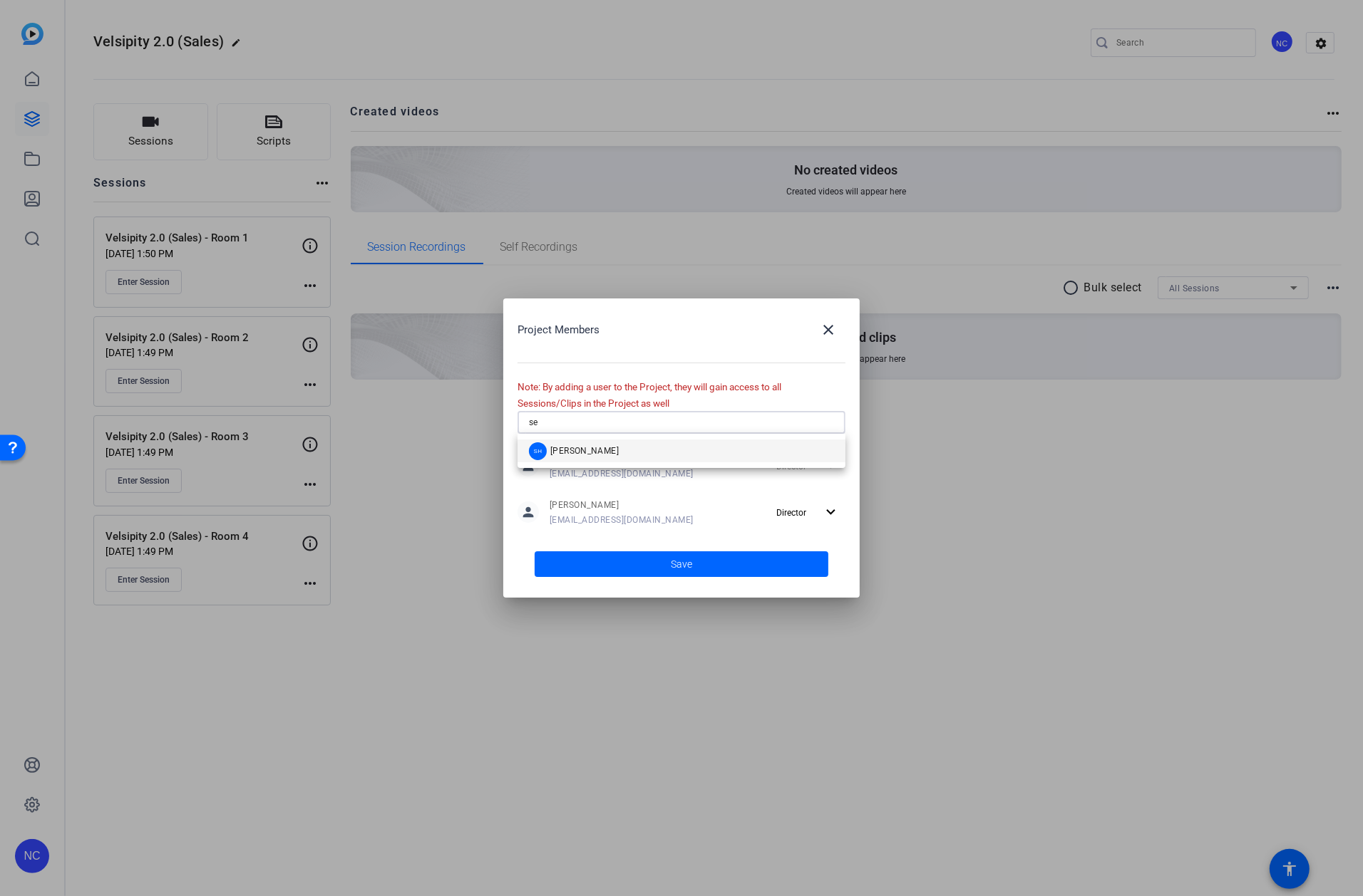
type input "se"
click at [603, 457] on mat-option "SH [PERSON_NAME]" at bounding box center [681, 451] width 328 height 23
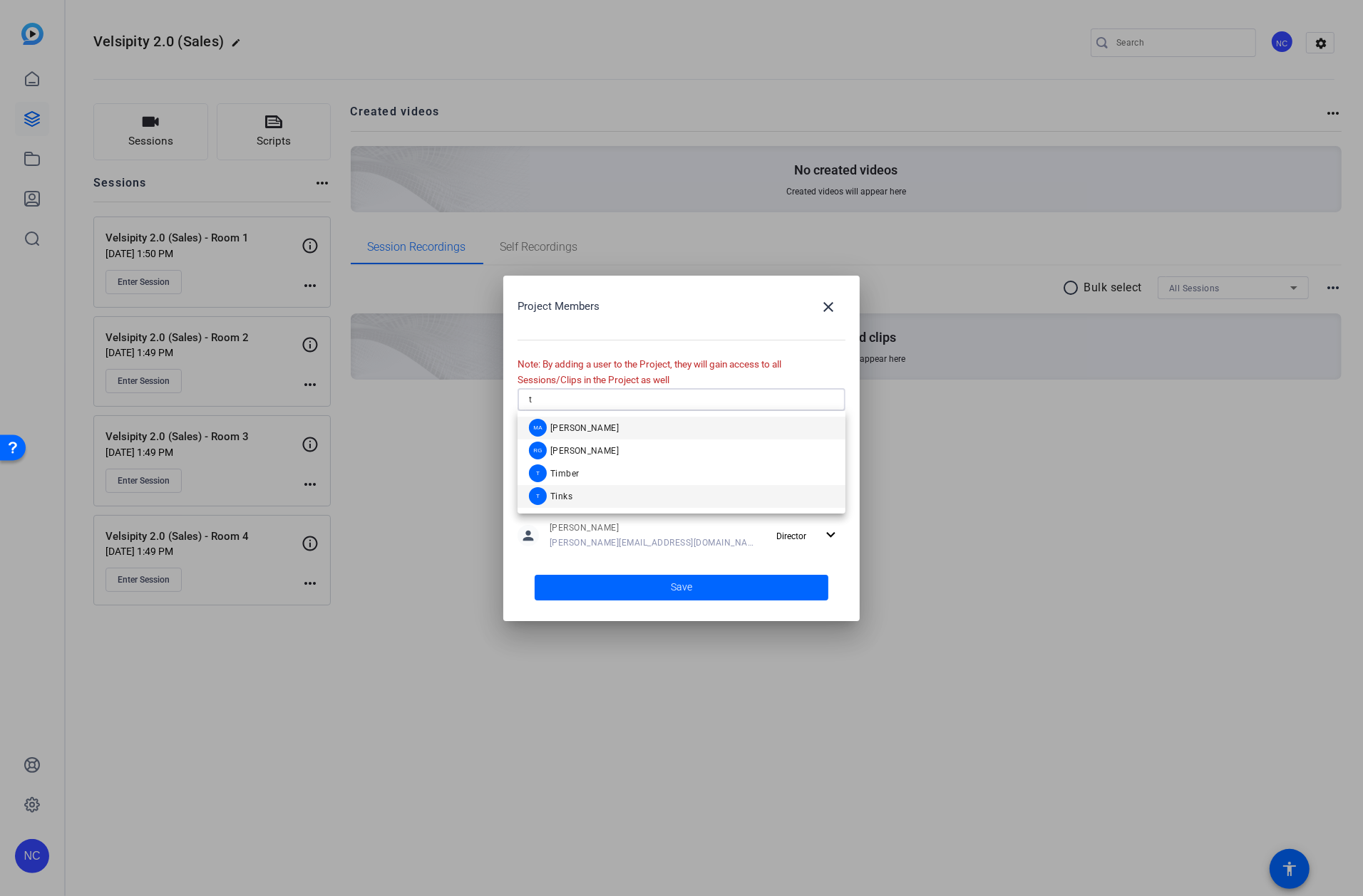
type input "t"
click at [587, 492] on mat-option "T Tinks" at bounding box center [681, 497] width 328 height 23
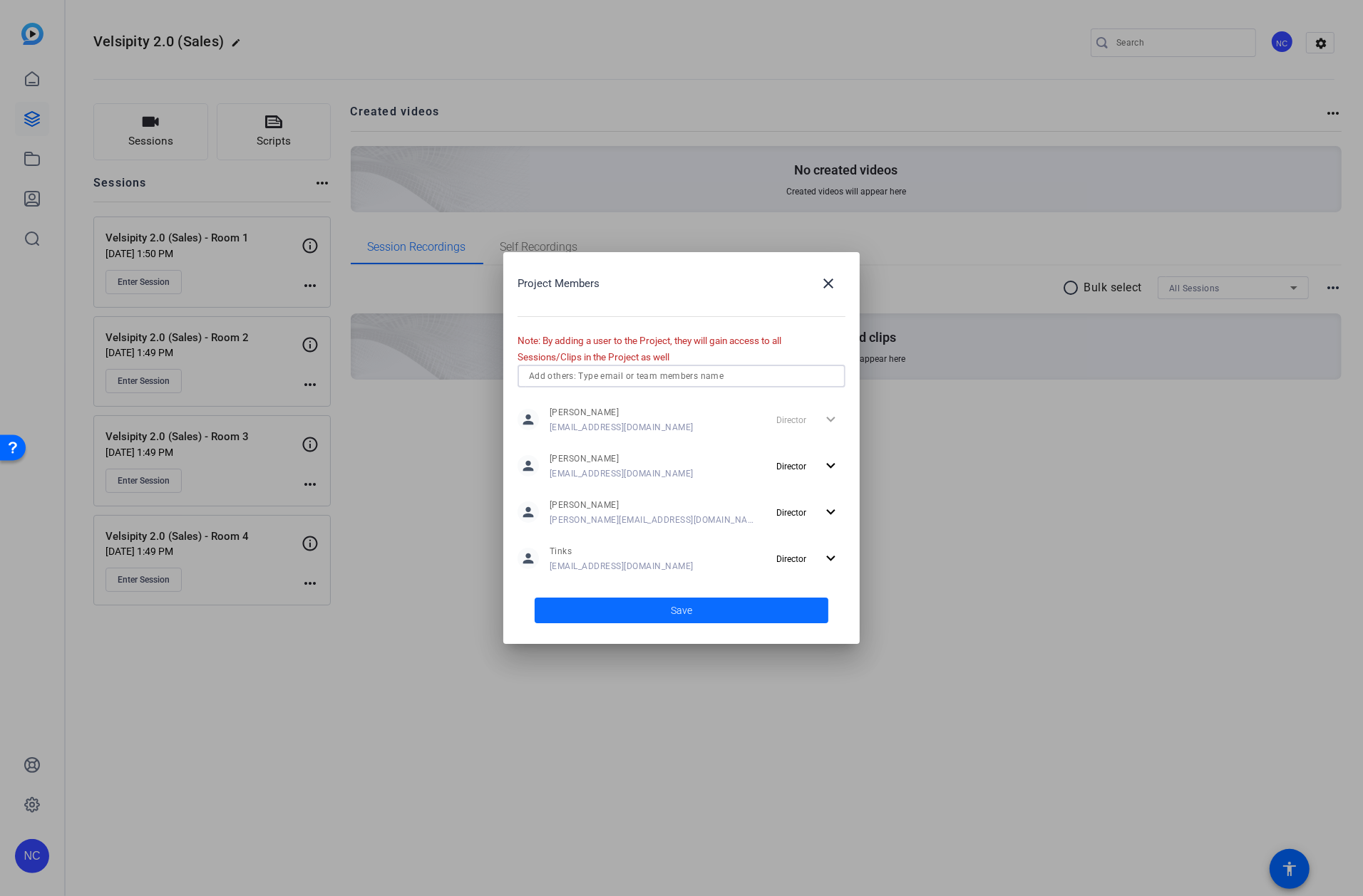
click at [619, 610] on span at bounding box center [681, 611] width 294 height 34
